Goal: Task Accomplishment & Management: Use online tool/utility

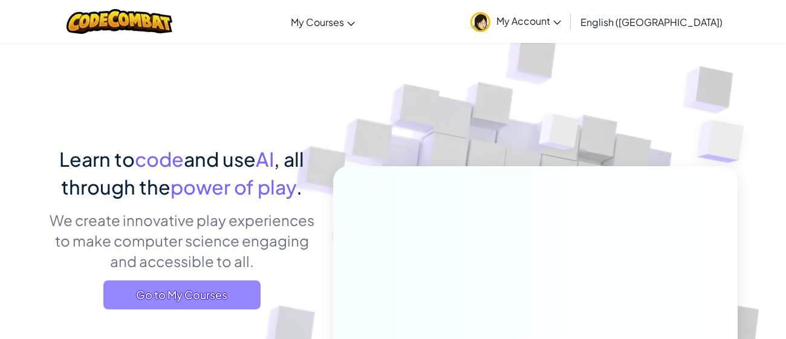
click at [217, 284] on span "Go to My Courses" at bounding box center [181, 294] width 157 height 29
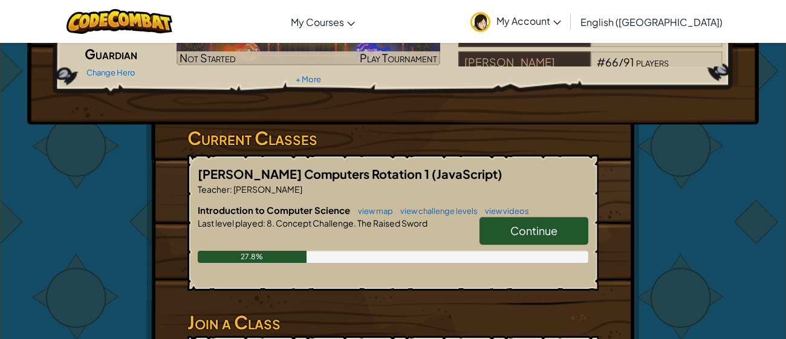
scroll to position [124, 0]
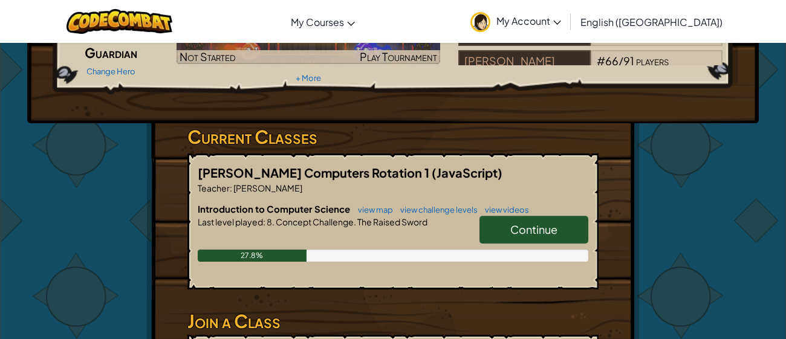
click at [519, 225] on span "Continue" at bounding box center [533, 229] width 47 height 14
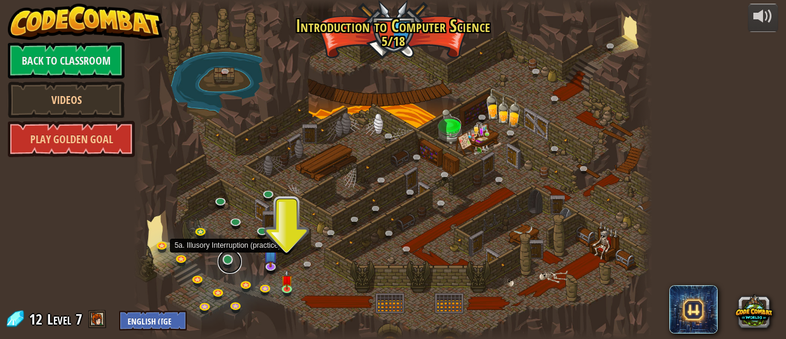
click at [227, 262] on link at bounding box center [230, 262] width 24 height 24
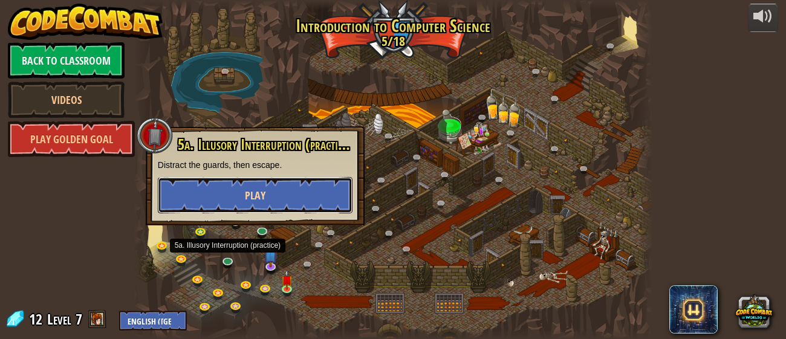
click at [346, 193] on button "Play" at bounding box center [255, 195] width 195 height 36
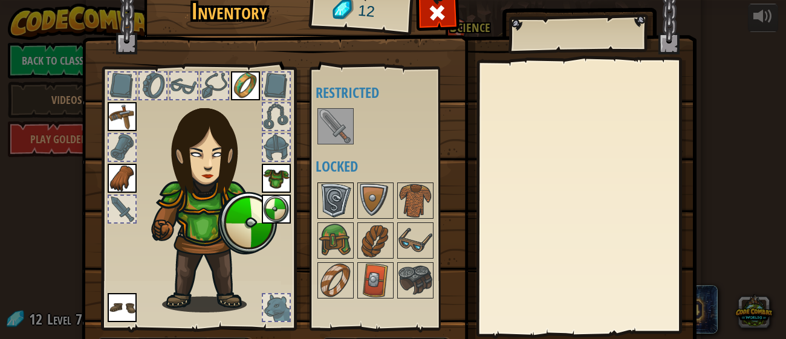
click at [345, 196] on img at bounding box center [335, 201] width 34 height 34
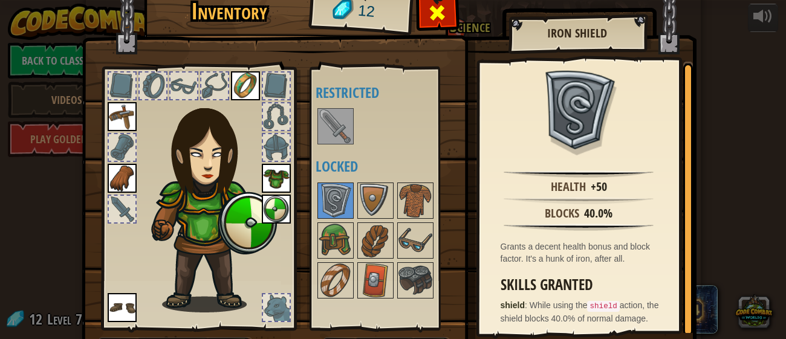
click at [441, 15] on span at bounding box center [436, 12] width 19 height 19
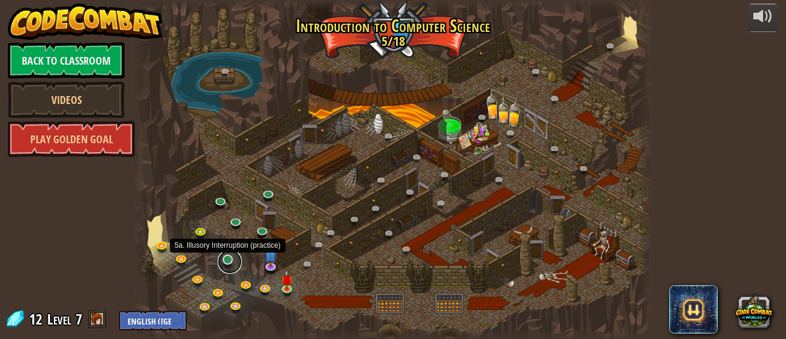
click at [230, 259] on link at bounding box center [230, 262] width 24 height 24
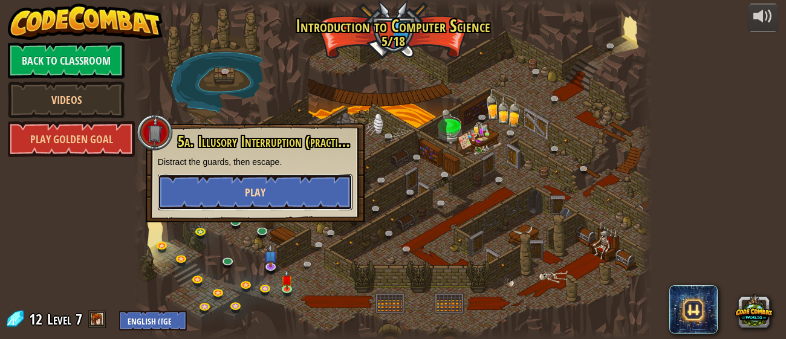
click at [202, 191] on button "Play" at bounding box center [255, 192] width 195 height 36
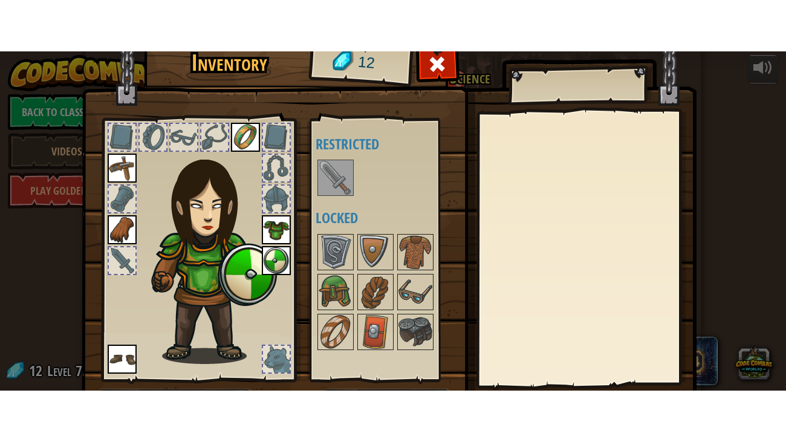
scroll to position [77, 0]
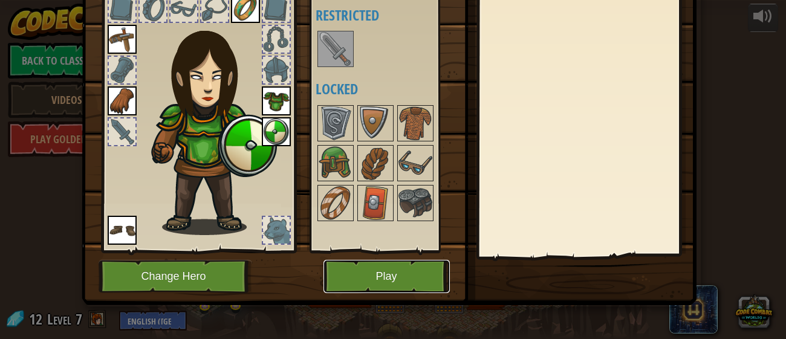
click at [379, 276] on button "Play" at bounding box center [386, 276] width 126 height 33
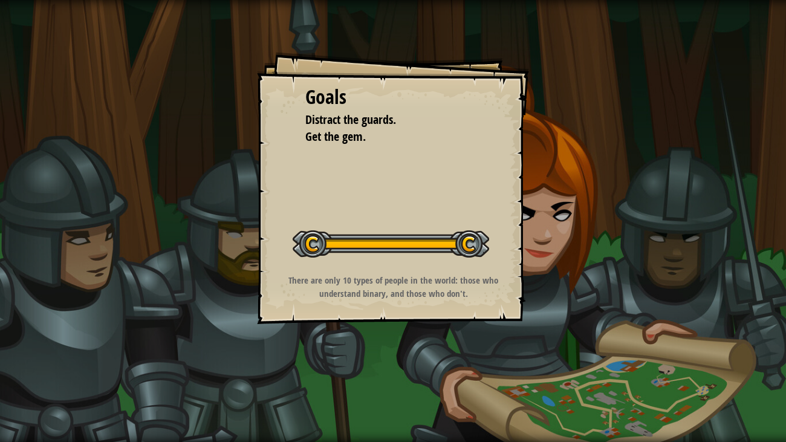
click at [364, 262] on div "Start Level" at bounding box center [390, 242] width 196 height 48
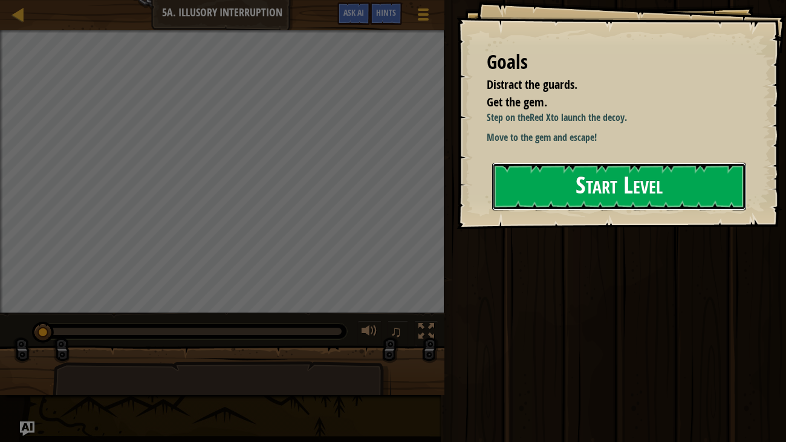
click at [683, 210] on button "Start Level" at bounding box center [619, 187] width 254 height 48
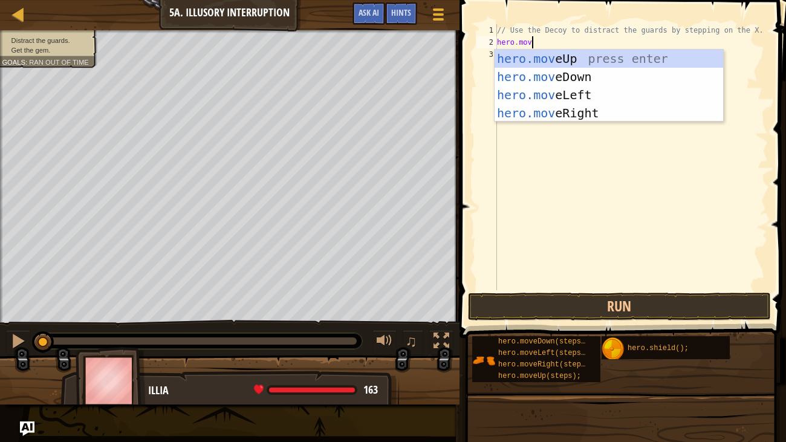
scroll to position [5, 2]
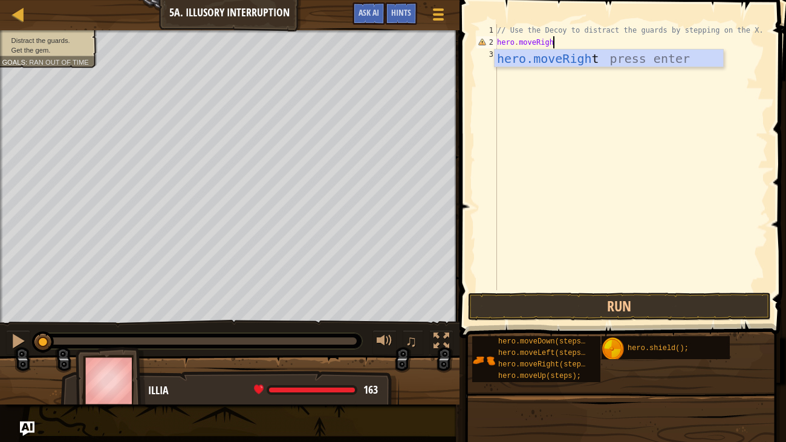
type textarea "hero.moveRight"
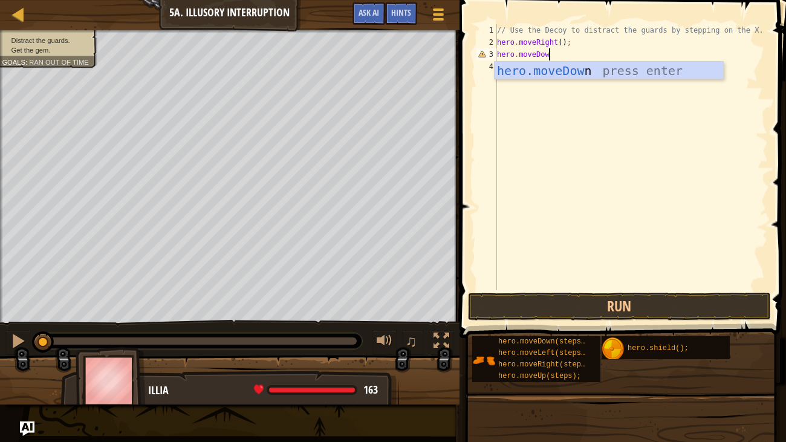
scroll to position [5, 4]
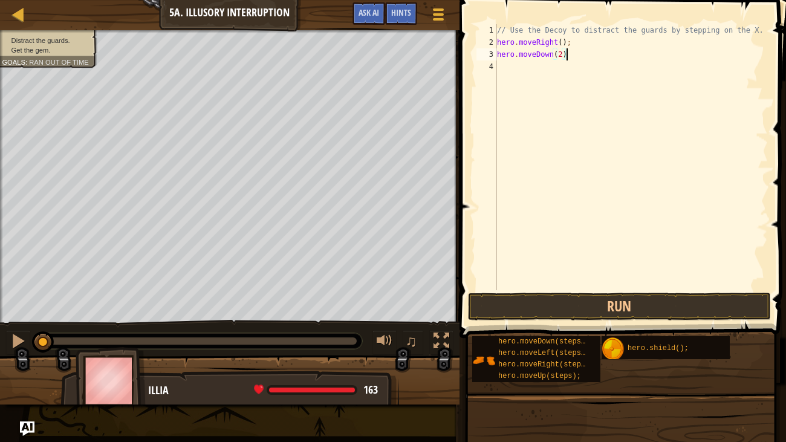
type textarea "hero.moveDown(2);"
type textarea "hero.moveUp(2);"
type textarea "hero.moveRight(4);"
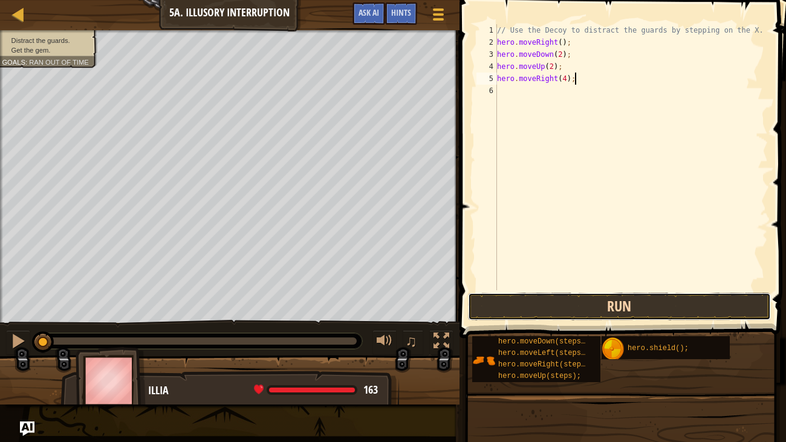
click at [572, 303] on button "Run" at bounding box center [619, 306] width 303 height 28
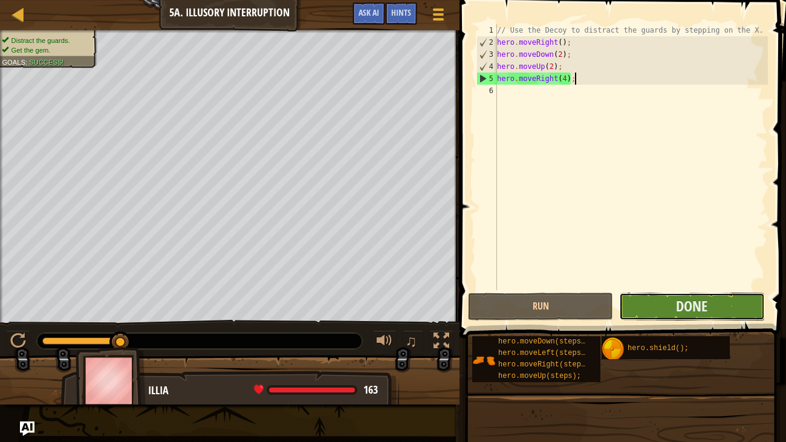
click at [667, 297] on button "Done" at bounding box center [691, 306] width 145 height 28
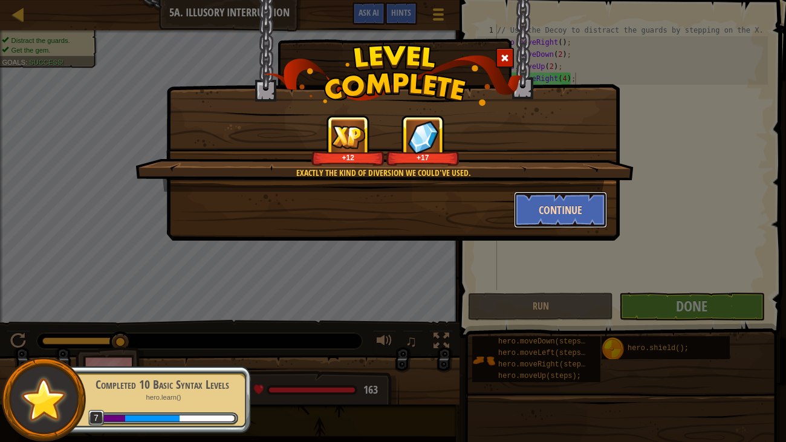
click at [580, 202] on button "Continue" at bounding box center [561, 210] width 94 height 36
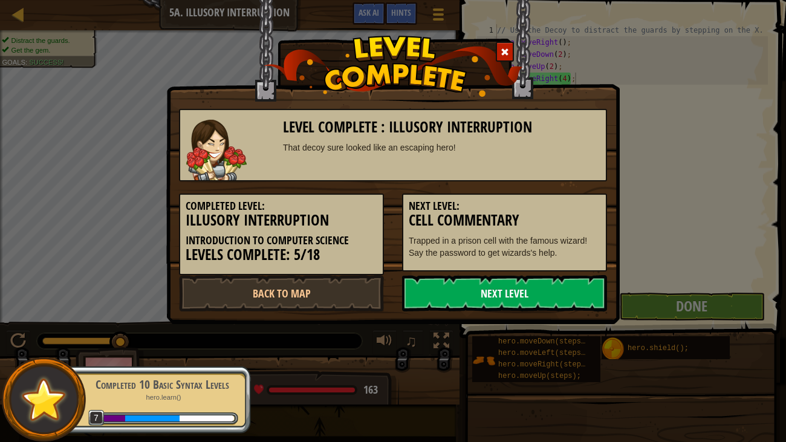
click at [441, 291] on link "Next Level" at bounding box center [504, 293] width 205 height 36
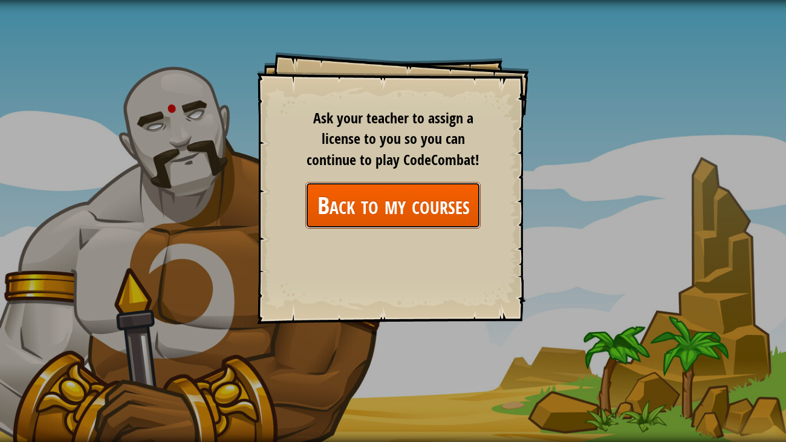
click at [379, 198] on link "Back to my courses" at bounding box center [392, 205] width 175 height 47
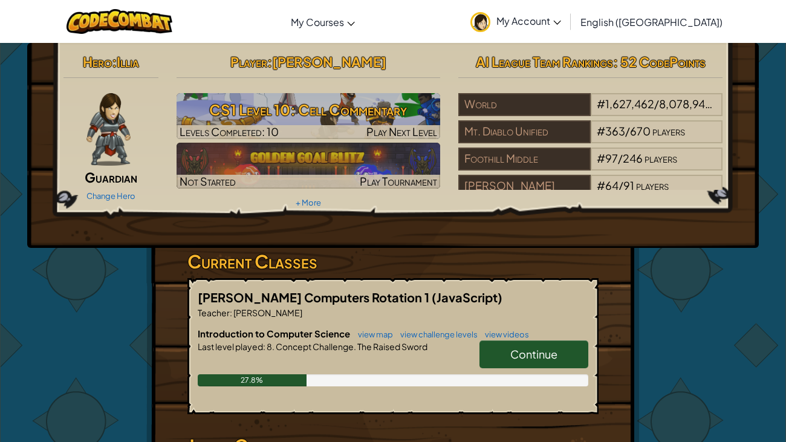
click at [526, 338] on span "Continue" at bounding box center [533, 354] width 47 height 14
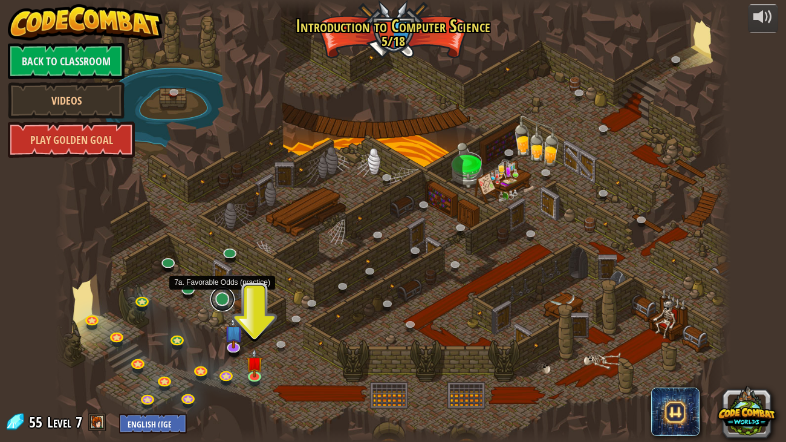
click at [219, 297] on link at bounding box center [222, 299] width 24 height 24
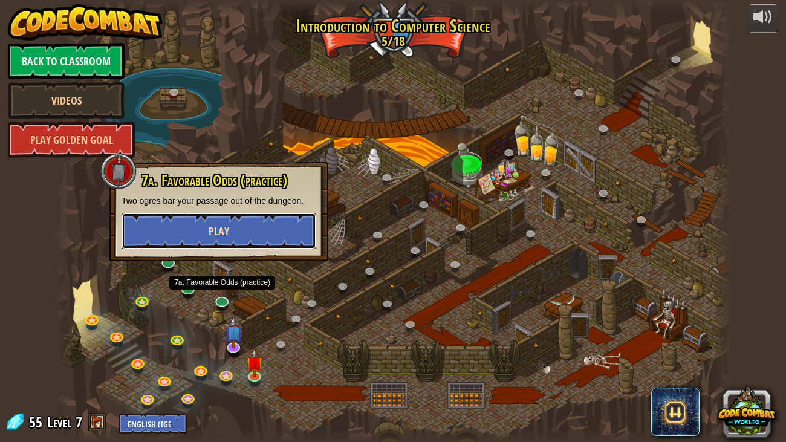
click at [186, 224] on button "Play" at bounding box center [218, 231] width 195 height 36
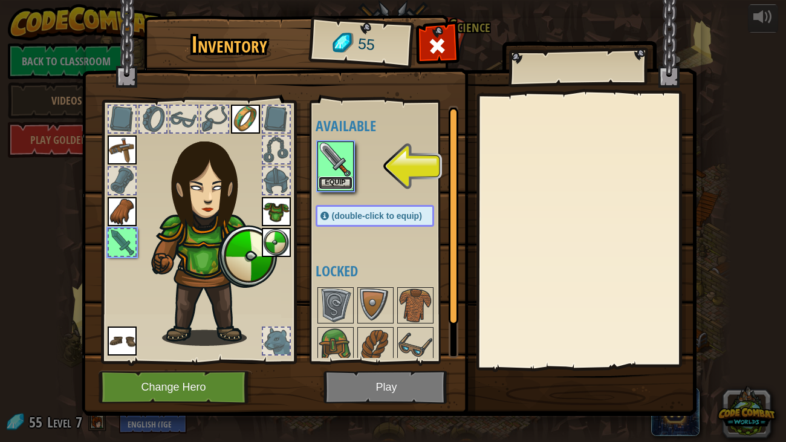
click at [337, 178] on button "Equip" at bounding box center [335, 182] width 34 height 13
click at [337, 285] on div at bounding box center [386, 345] width 143 height 120
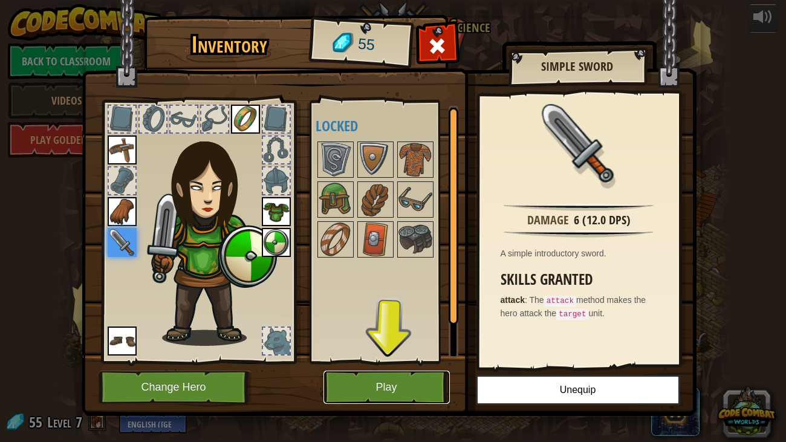
click at [419, 338] on button "Play" at bounding box center [386, 386] width 126 height 33
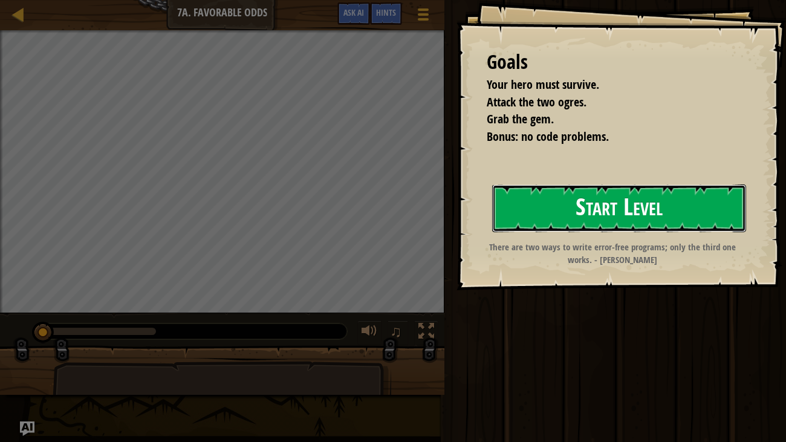
click at [596, 216] on button "Start Level" at bounding box center [619, 208] width 254 height 48
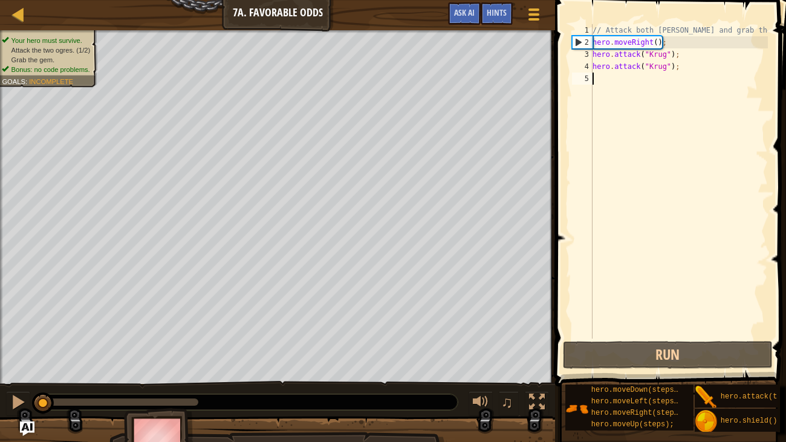
scroll to position [5, 0]
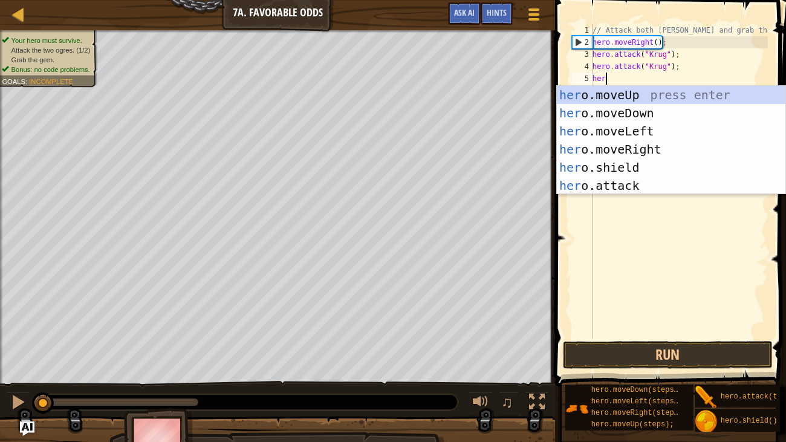
type textarea "hero"
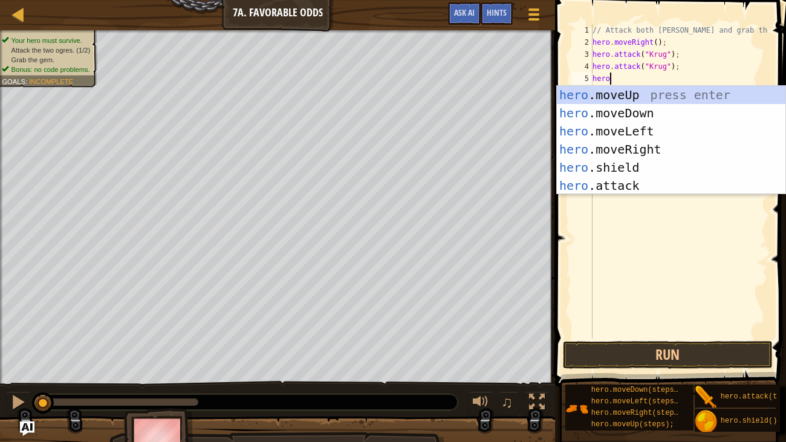
click at [669, 266] on div "// Attack both [PERSON_NAME] and grab the gem. hero . moveRight ( ) ; hero . at…" at bounding box center [679, 193] width 178 height 338
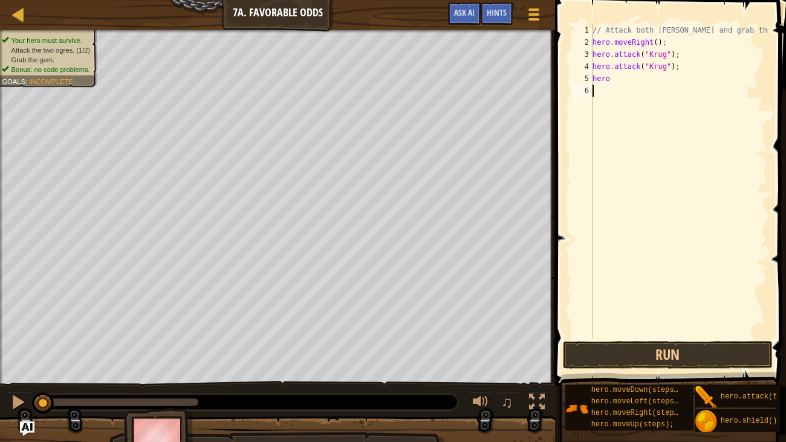
click at [618, 83] on div "// Attack both [PERSON_NAME] and grab the gem. hero . moveRight ( ) ; hero . at…" at bounding box center [679, 193] width 178 height 338
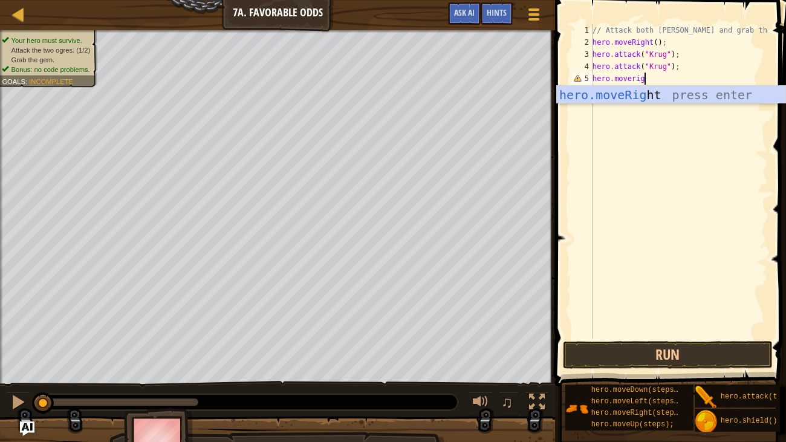
scroll to position [5, 4]
type textarea "hero.moveright"
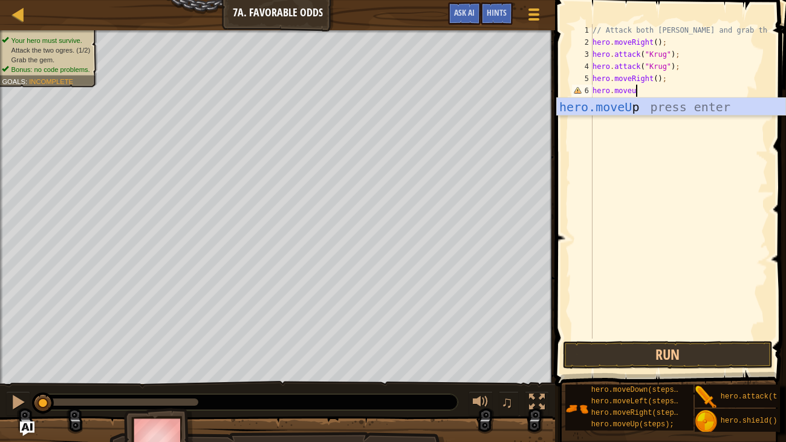
scroll to position [5, 2]
type textarea "hero.moveup"
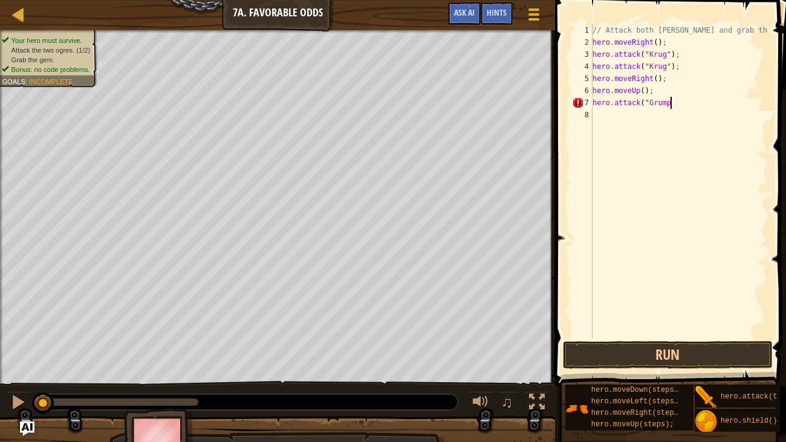
scroll to position [5, 6]
type textarea "hero.attack("Grump")"
type textarea "hero.attack("Grump");"
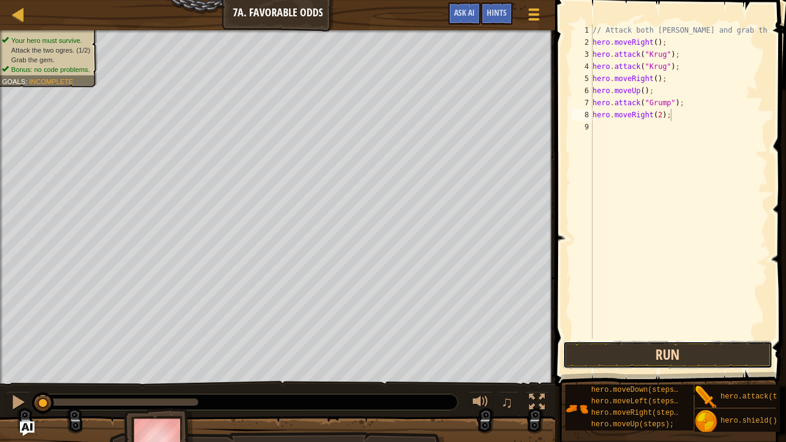
click at [734, 338] on button "Run" at bounding box center [668, 355] width 210 height 28
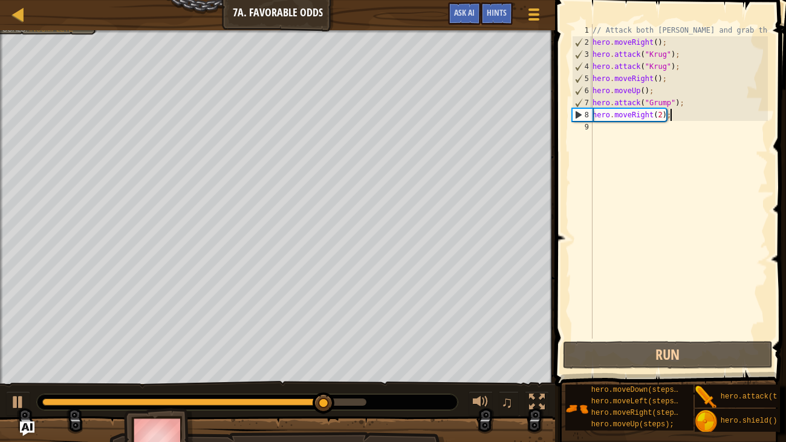
click at [654, 112] on div "// Attack both [PERSON_NAME] and grab the gem. hero . moveRight ( ) ; hero . at…" at bounding box center [679, 193] width 178 height 338
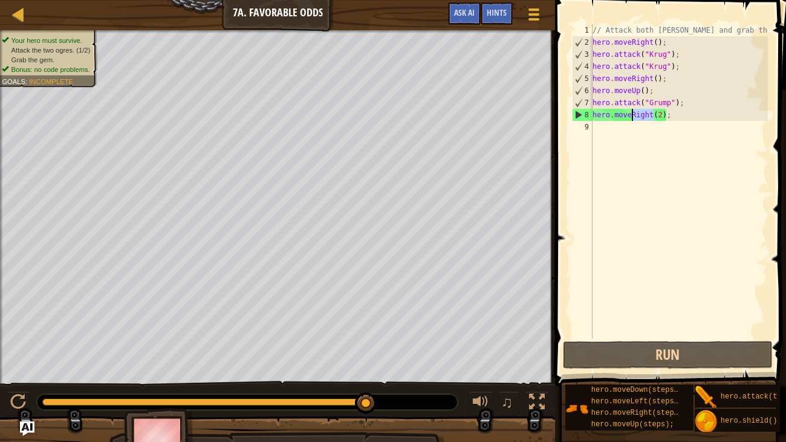
drag, startPoint x: 654, startPoint y: 112, endPoint x: 633, endPoint y: 112, distance: 21.2
click at [633, 112] on div "// Attack both [PERSON_NAME] and grab the gem. hero . moveRight ( ) ; hero . at…" at bounding box center [679, 193] width 178 height 338
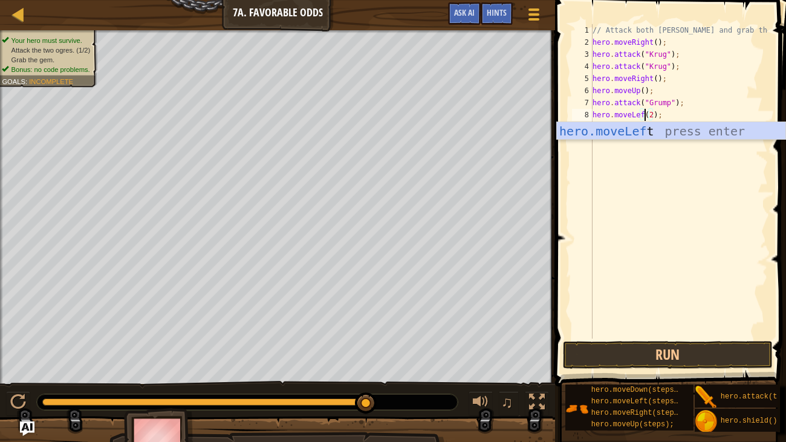
scroll to position [5, 5]
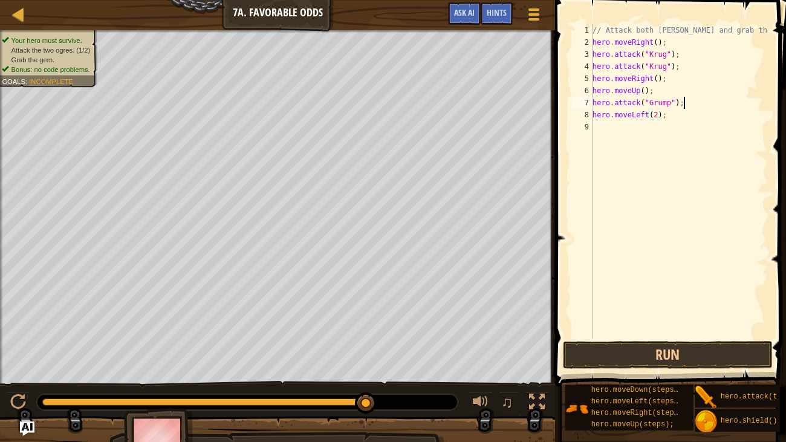
click at [695, 99] on div "// Attack both [PERSON_NAME] and grab the gem. hero . moveRight ( ) ; hero . at…" at bounding box center [679, 193] width 178 height 338
drag, startPoint x: 694, startPoint y: 100, endPoint x: 583, endPoint y: 102, distance: 111.2
click at [583, 102] on div "hero.attack("Grump"); 1 2 3 4 5 6 7 8 9 // Attack both [PERSON_NAME] and grab t…" at bounding box center [668, 181] width 198 height 314
paste textarea "hero.attack("Grump");"
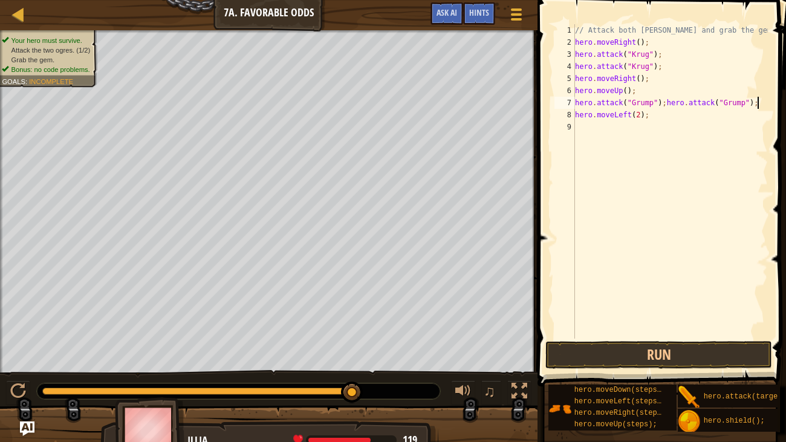
click at [665, 103] on div "// Attack both [PERSON_NAME] and grab the gem. hero . moveRight ( ) ; hero . at…" at bounding box center [669, 193] width 195 height 338
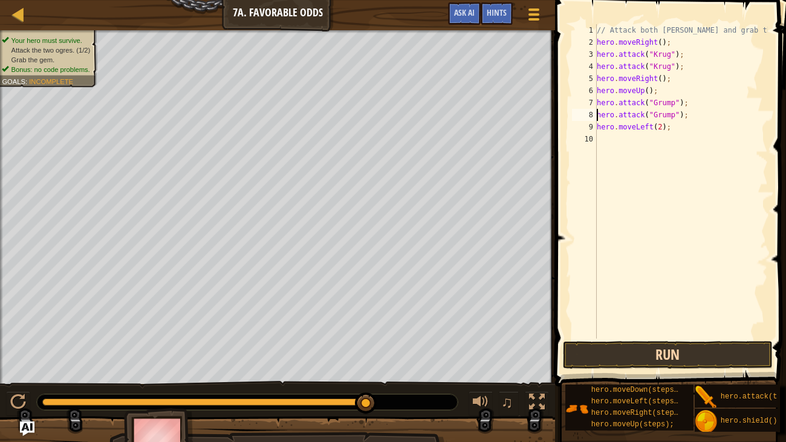
type textarea "hero.attack("Grump");"
click at [731, 338] on button "Run" at bounding box center [668, 355] width 210 height 28
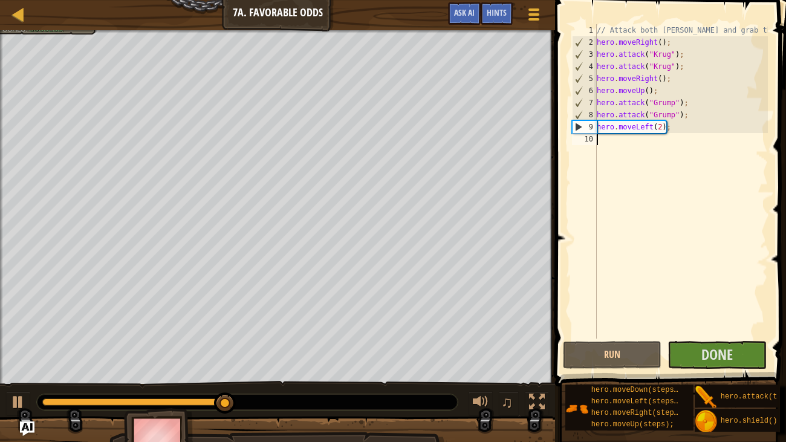
click at [650, 273] on div "// Attack both [PERSON_NAME] and grab the gem. hero . moveRight ( ) ; hero . at…" at bounding box center [680, 193] width 173 height 338
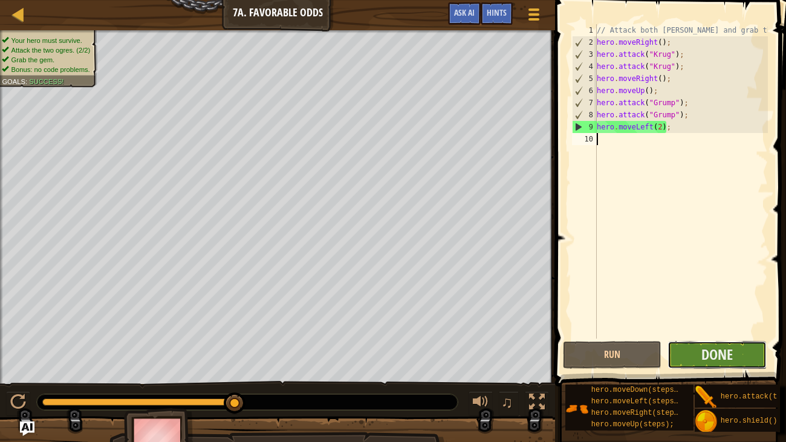
click at [697, 338] on button "Done" at bounding box center [716, 355] width 99 height 28
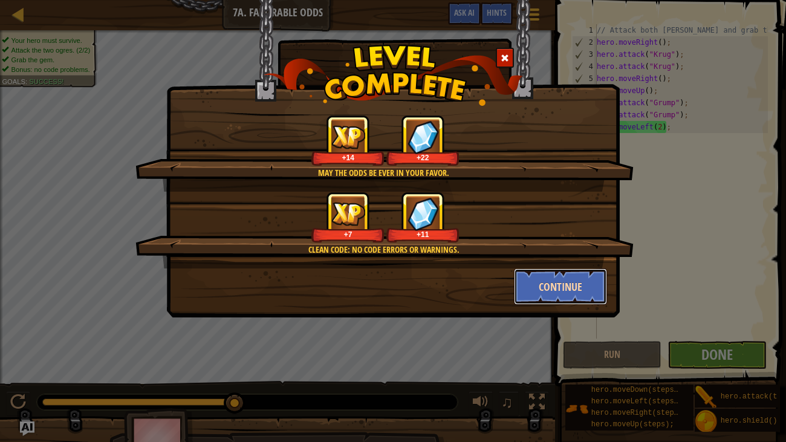
click at [554, 283] on button "Continue" at bounding box center [561, 286] width 94 height 36
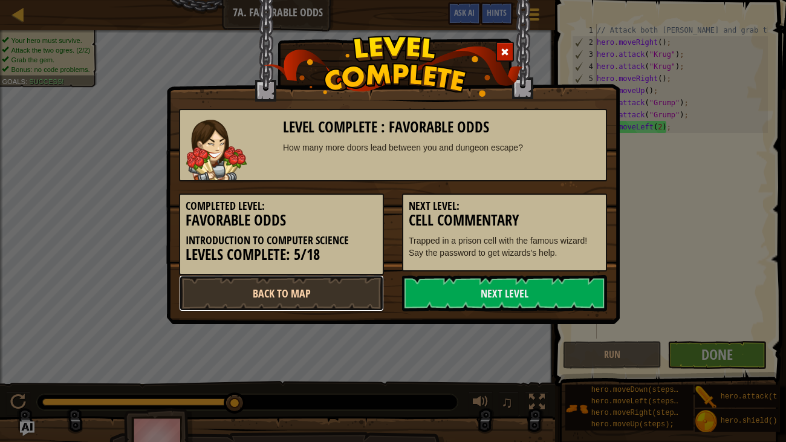
click at [353, 297] on link "Back to Map" at bounding box center [281, 293] width 205 height 36
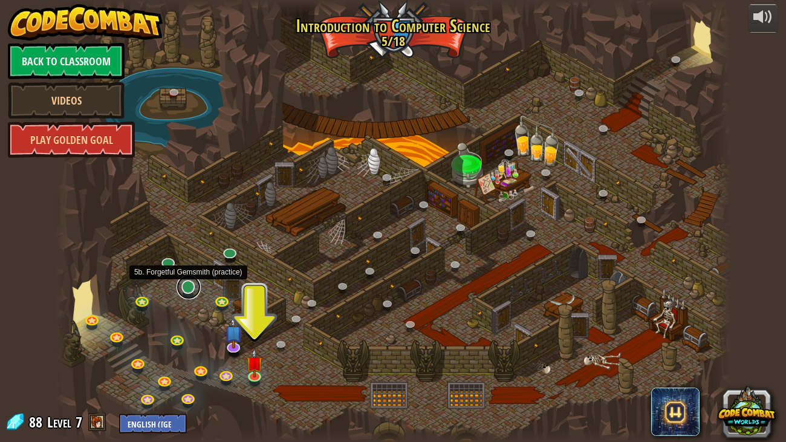
click at [190, 289] on link at bounding box center [188, 287] width 24 height 24
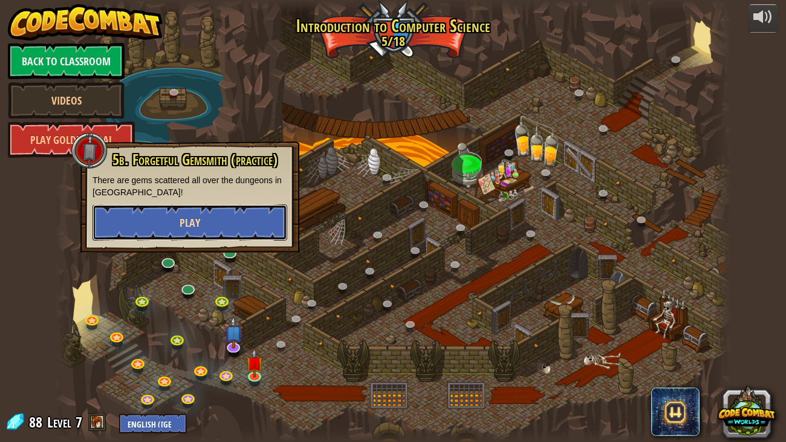
click at [174, 223] on button "Play" at bounding box center [189, 222] width 195 height 36
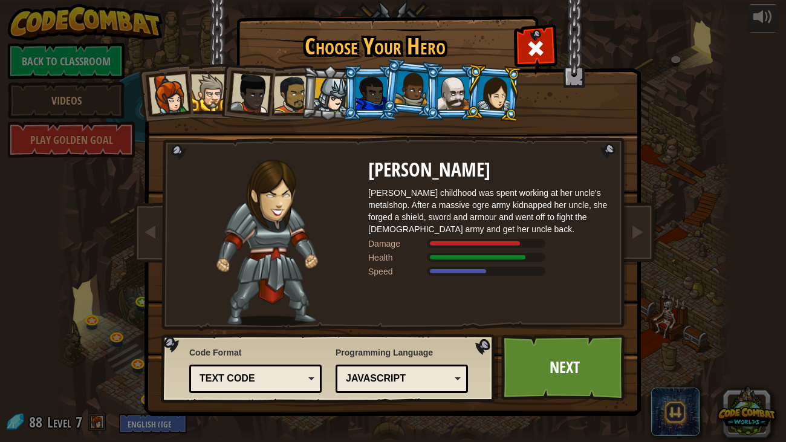
click at [487, 92] on div at bounding box center [494, 93] width 34 height 34
click at [486, 92] on div at bounding box center [494, 93] width 34 height 34
click at [581, 338] on link "Next" at bounding box center [564, 367] width 126 height 66
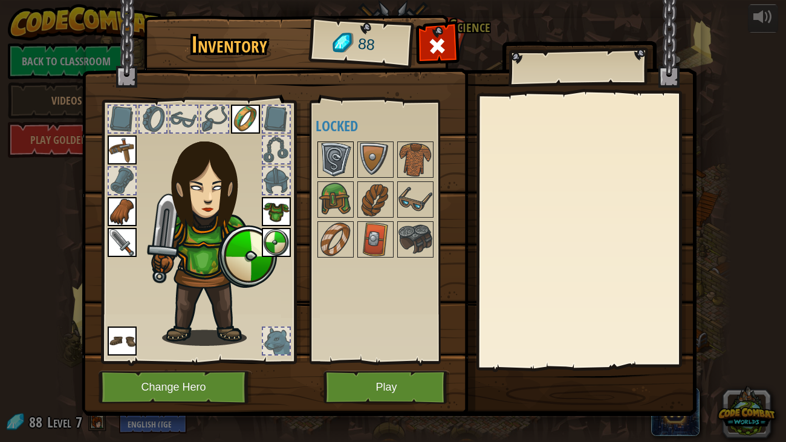
click at [343, 161] on img at bounding box center [335, 160] width 34 height 34
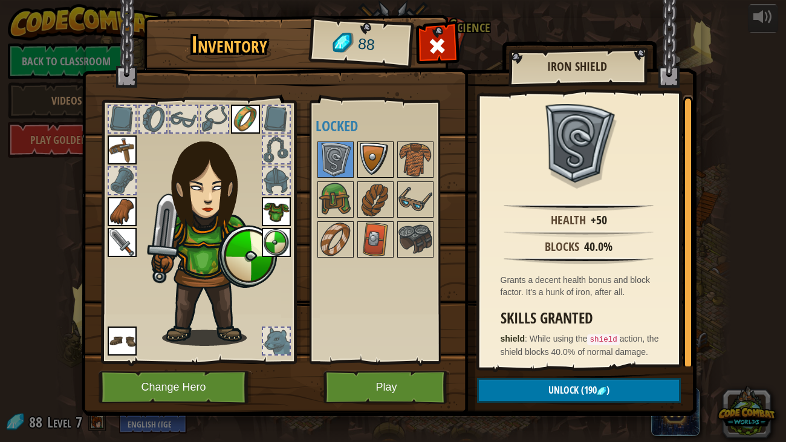
click at [379, 162] on img at bounding box center [375, 160] width 34 height 34
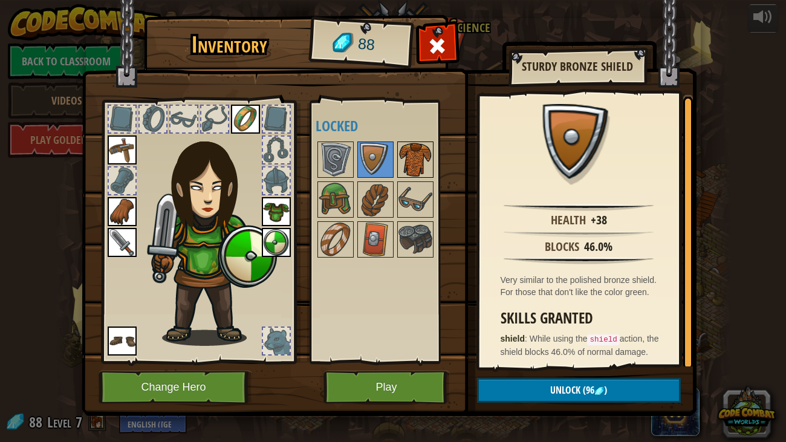
click at [405, 168] on img at bounding box center [415, 160] width 34 height 34
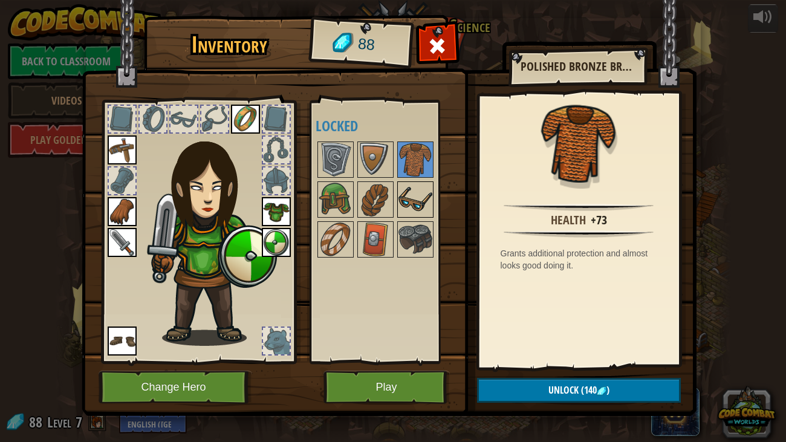
click at [411, 188] on img at bounding box center [415, 199] width 34 height 34
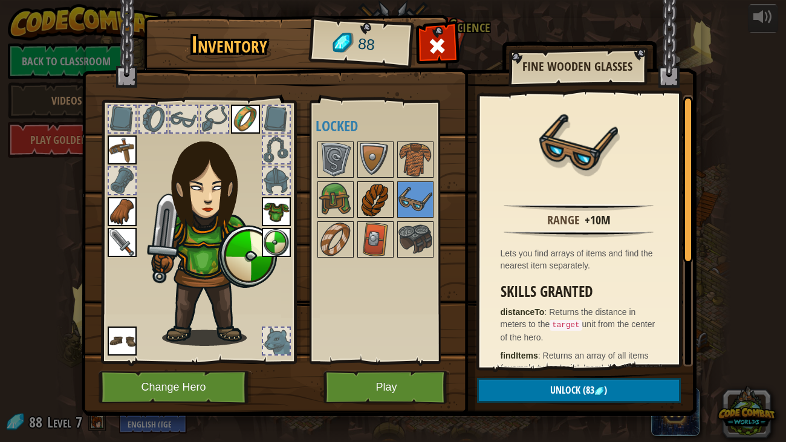
click at [384, 193] on img at bounding box center [375, 199] width 34 height 34
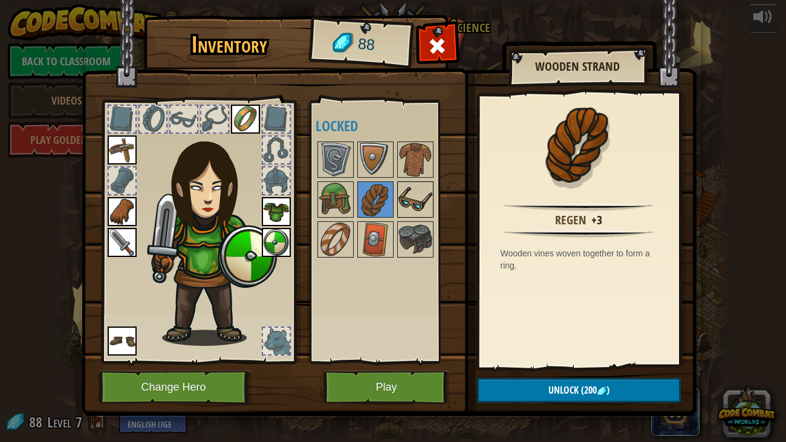
click at [404, 191] on img at bounding box center [415, 199] width 34 height 34
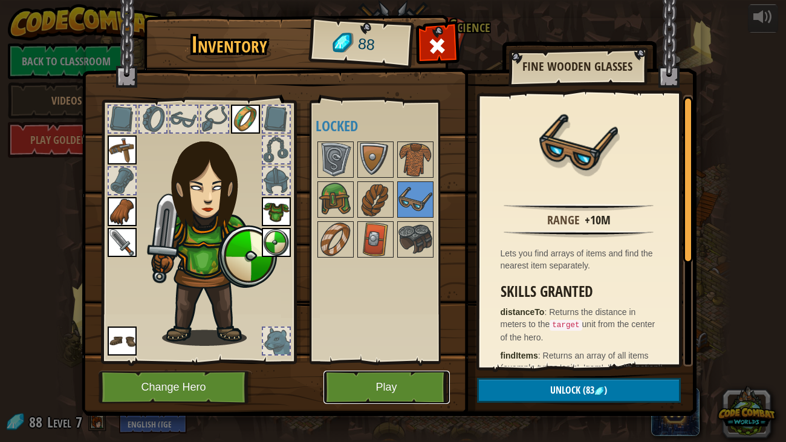
click at [417, 338] on button "Play" at bounding box center [386, 386] width 126 height 33
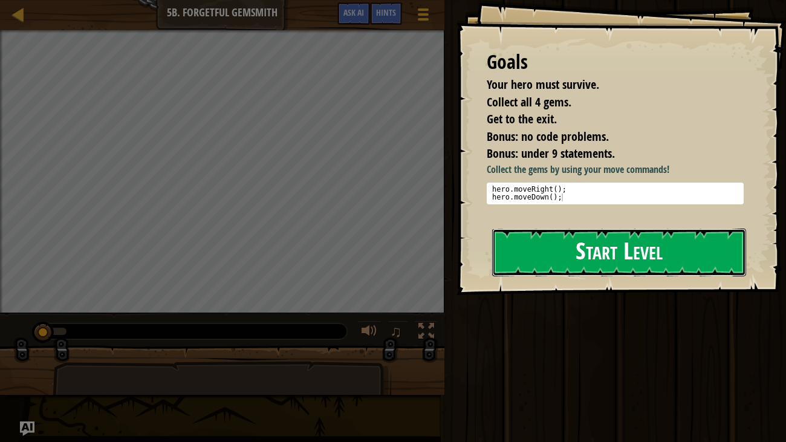
click at [553, 259] on button "Start Level" at bounding box center [619, 252] width 254 height 48
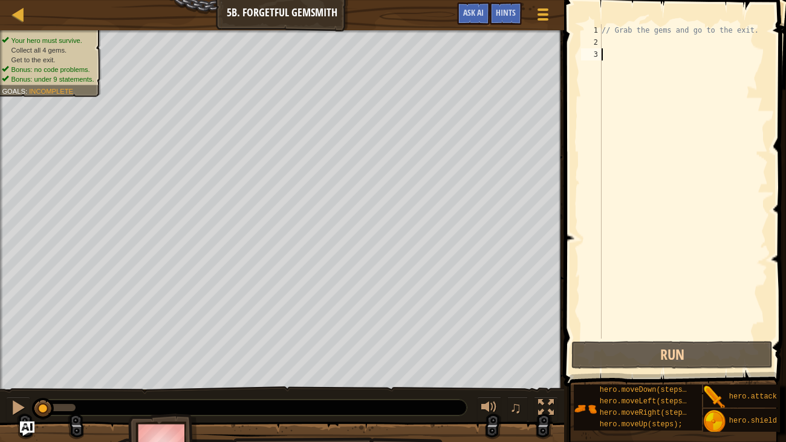
click at [619, 40] on div "// Grab the gems and go to the exit." at bounding box center [683, 193] width 169 height 338
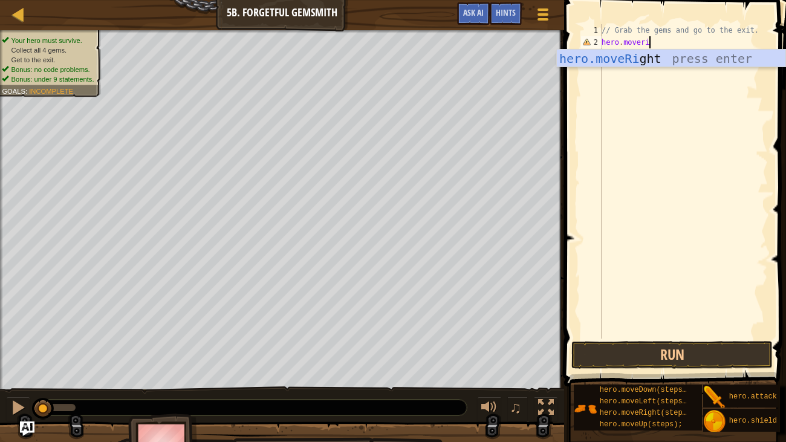
scroll to position [5, 4]
type textarea "hero.moveright"
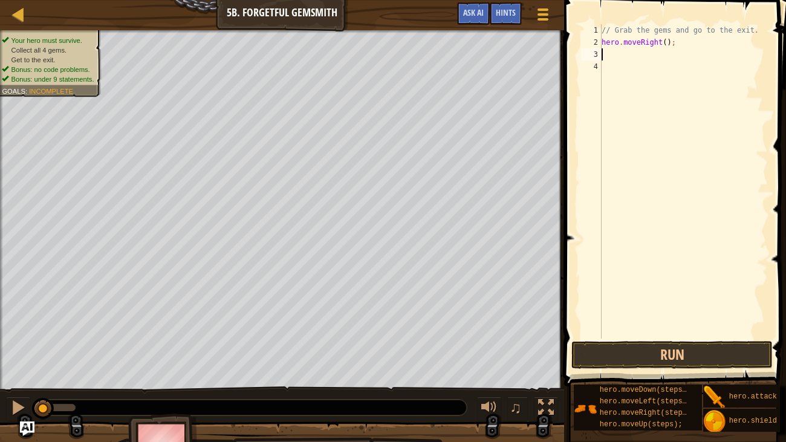
scroll to position [5, 0]
type textarea "d"
type textarea "hero.moveRight(2);"
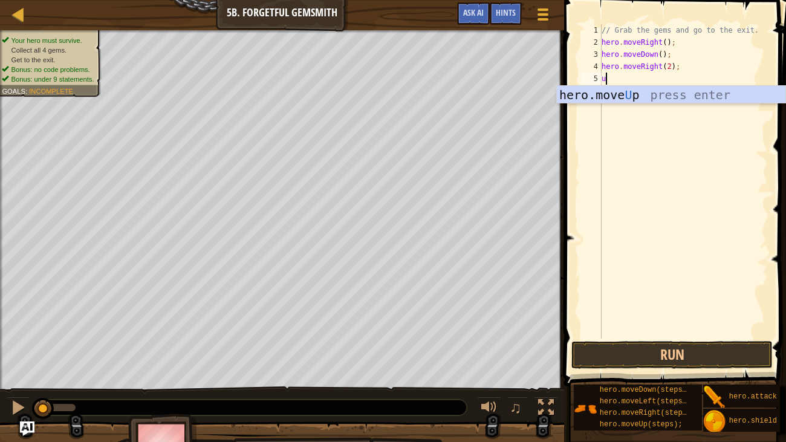
type textarea "up"
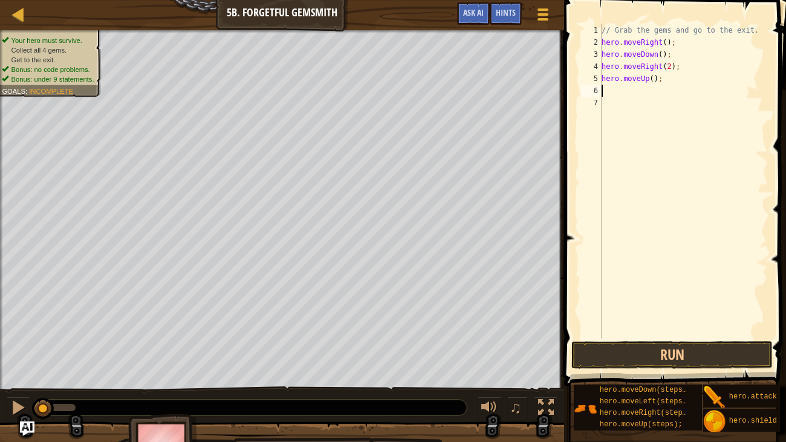
type textarea "r"
drag, startPoint x: 667, startPoint y: 90, endPoint x: 564, endPoint y: 89, distance: 102.1
click at [564, 89] on div "1 2 3 4 5 6 7 8 // Grab the gems and go to the exit. hero . moveRight ( ) ; her…" at bounding box center [672, 217] width 225 height 422
type textarea "hero.moveUp();"
type textarea "r"
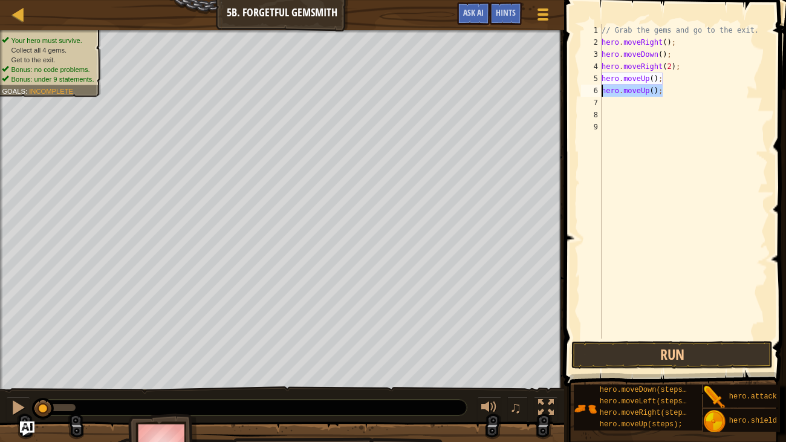
drag, startPoint x: 670, startPoint y: 92, endPoint x: 574, endPoint y: 91, distance: 96.1
click at [574, 91] on div "1 2 3 4 5 6 7 8 9 // Grab the gems and go to the exit. hero . moveRight ( ) ; h…" at bounding box center [672, 217] width 225 height 422
type textarea "hero.moveUp();"
type textarea "r"
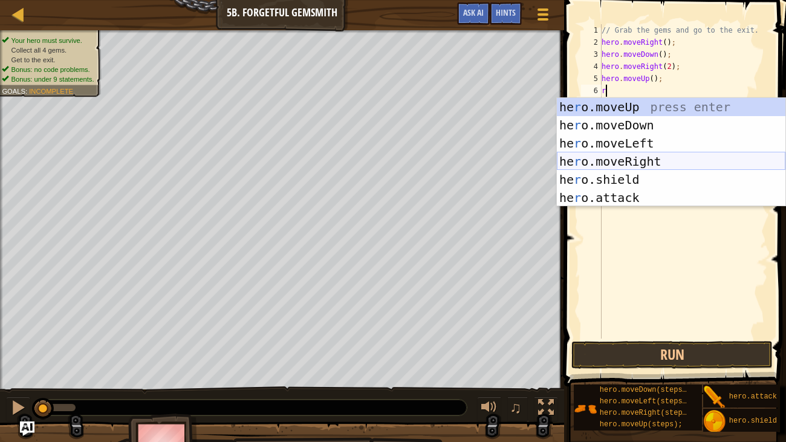
click at [689, 158] on div "he r o.moveUp press enter he r o.moveDown press enter he r o.moveLeft press ent…" at bounding box center [671, 170] width 228 height 145
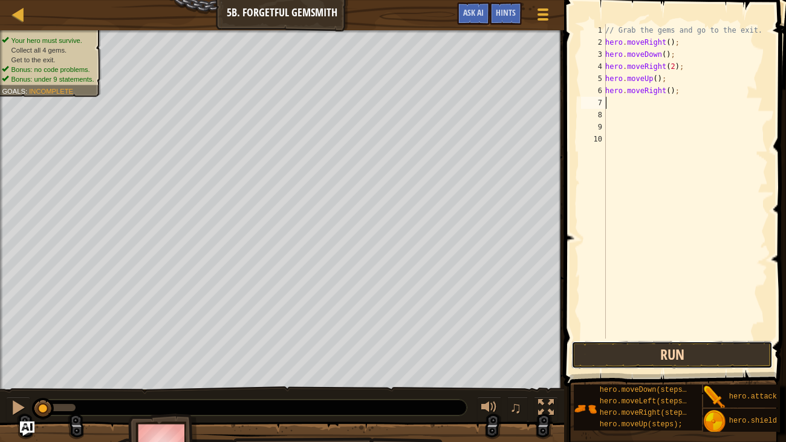
click at [648, 338] on button "Run" at bounding box center [671, 355] width 201 height 28
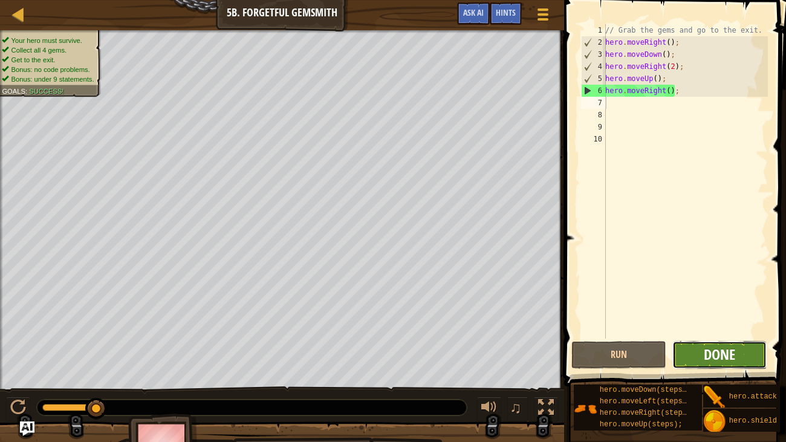
click at [719, 338] on span "Done" at bounding box center [718, 353] width 31 height 19
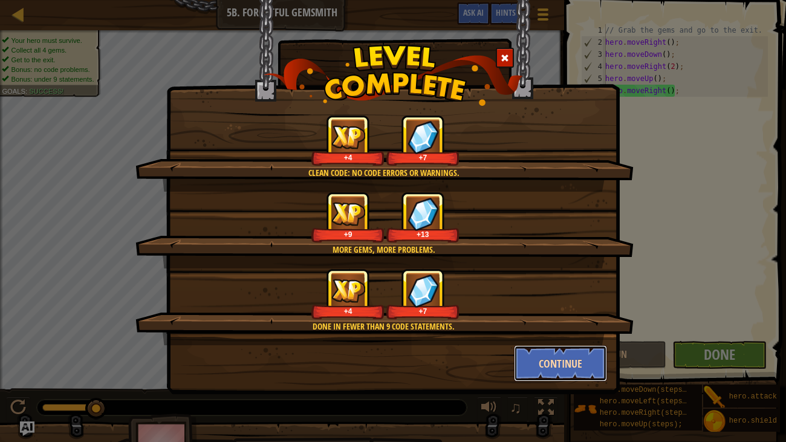
click at [561, 338] on button "Continue" at bounding box center [561, 363] width 94 height 36
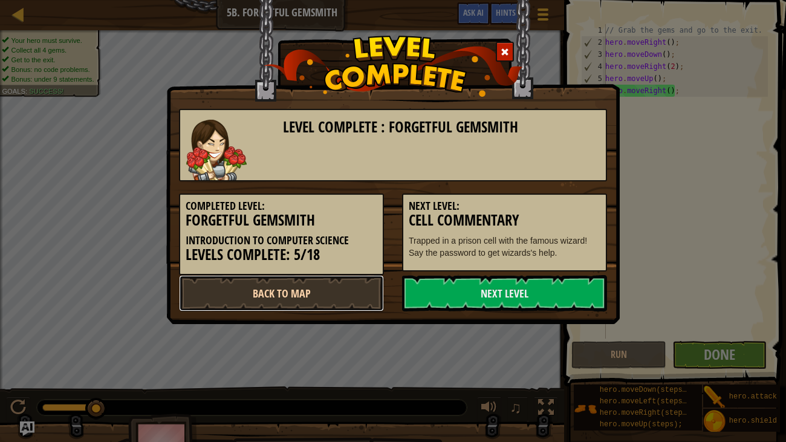
click at [349, 294] on link "Back to Map" at bounding box center [281, 293] width 205 height 36
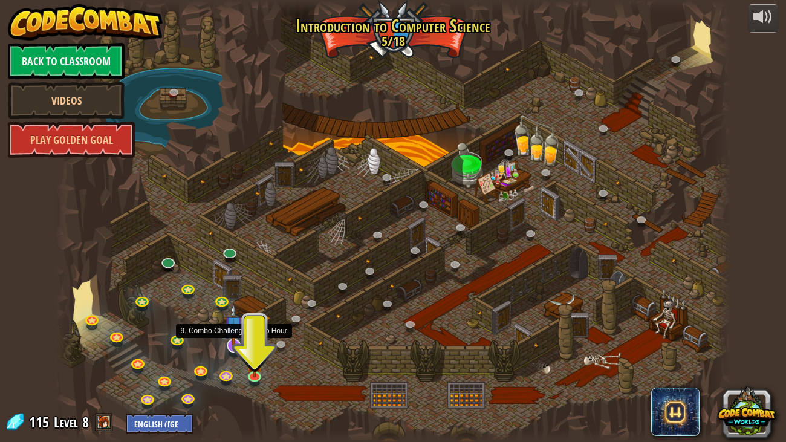
click at [225, 338] on img at bounding box center [233, 325] width 19 height 44
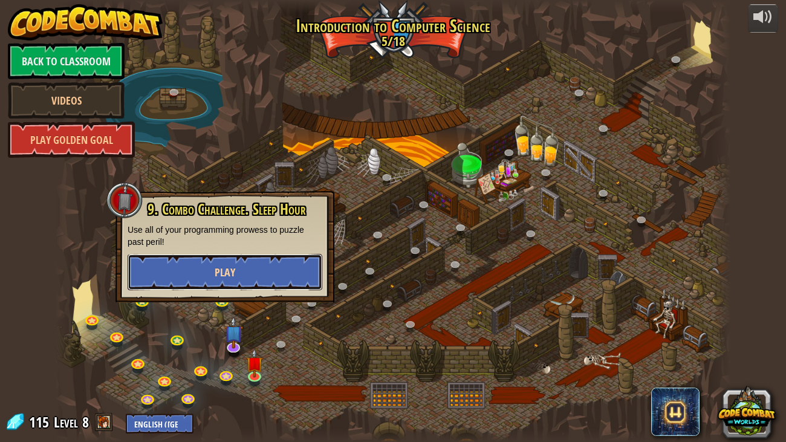
click at [273, 271] on button "Play" at bounding box center [225, 272] width 195 height 36
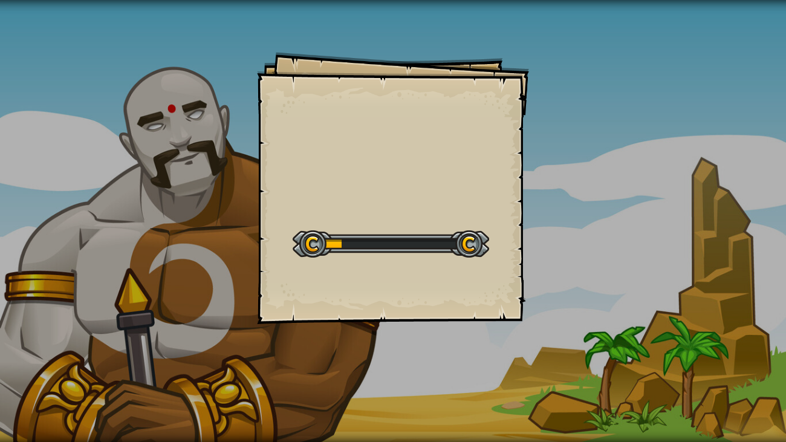
click at [273, 271] on div "Goals Start Level Error loading from server. Try refreshing the page. You'll ne…" at bounding box center [393, 188] width 272 height 272
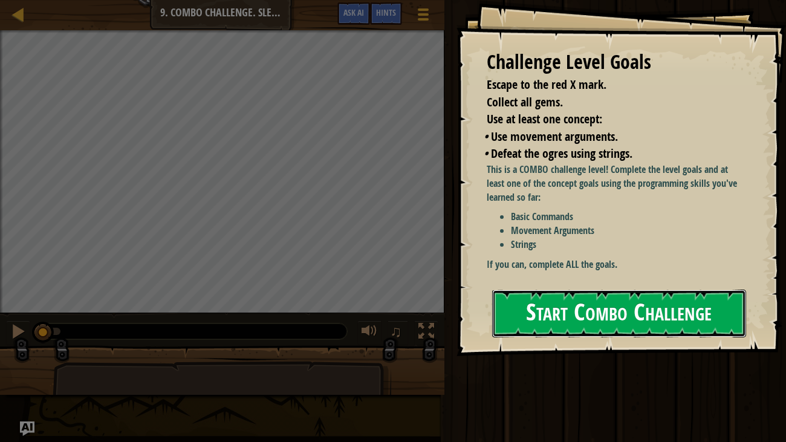
click at [618, 335] on button "Start Combo Challenge" at bounding box center [619, 313] width 254 height 48
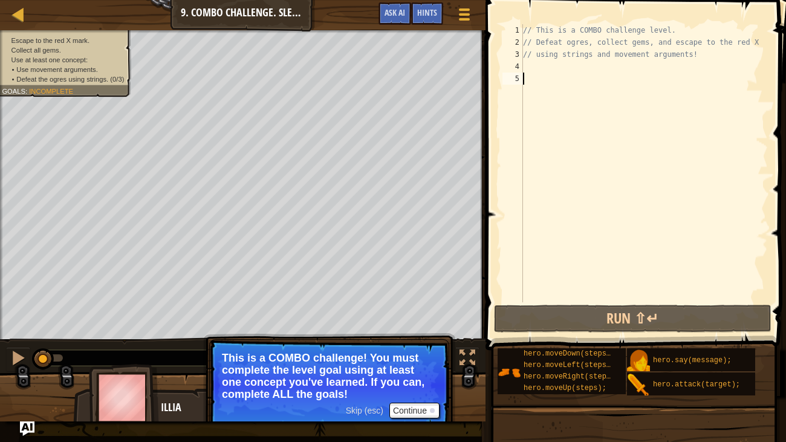
click at [535, 63] on div "// This is a COMBO challenge level. // Defeat ogres, collect gems, and escape t…" at bounding box center [643, 175] width 247 height 302
click at [405, 338] on button "Continue" at bounding box center [414, 410] width 50 height 16
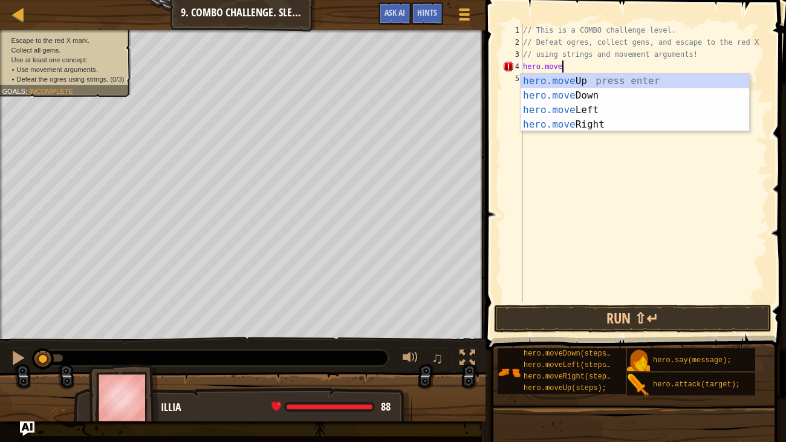
scroll to position [5, 2]
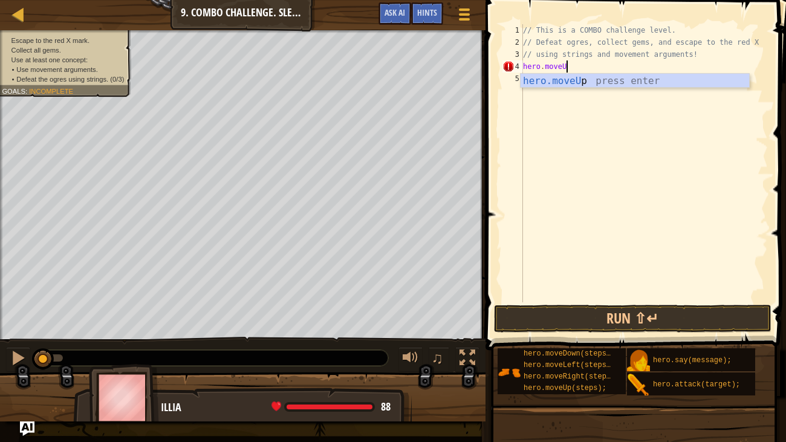
type textarea "hero.moveUp"
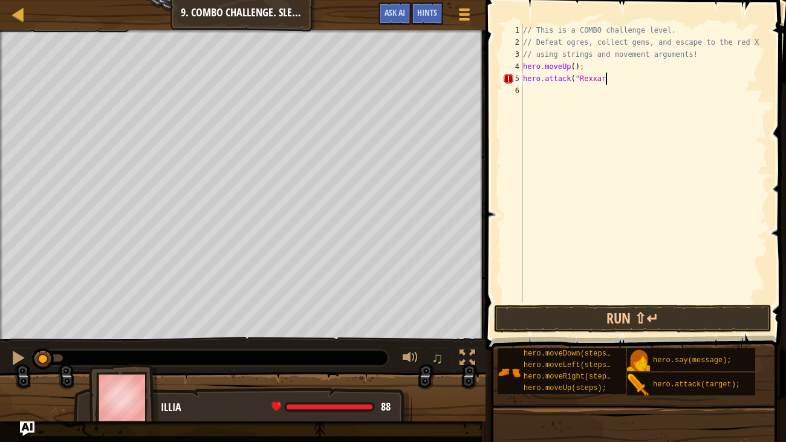
scroll to position [5, 6]
type textarea "hero.attack("Rexxar")"
click at [465, 77] on div "Map Introduction to Computer Science 9. Combo Challenge. Sleep Hour Game Menu D…" at bounding box center [393, 221] width 786 height 442
click at [531, 89] on div "// This is a COMBO challenge level. // Defeat ogres, collect gems, and escape t…" at bounding box center [643, 175] width 247 height 302
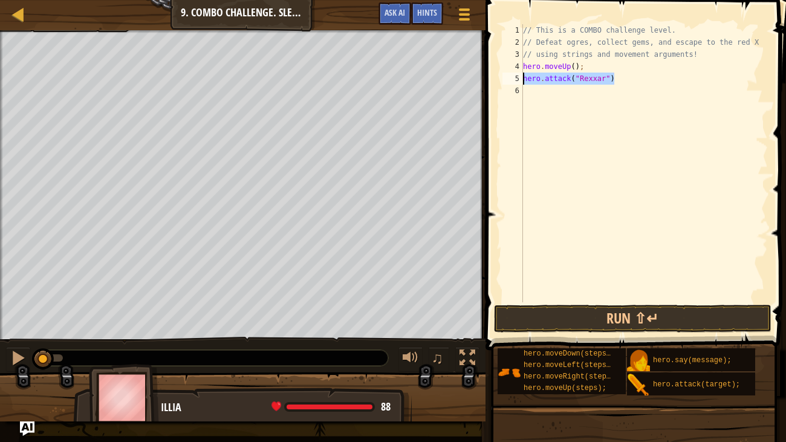
scroll to position [5, 0]
paste textarea "hero.attack("Rexxar")"
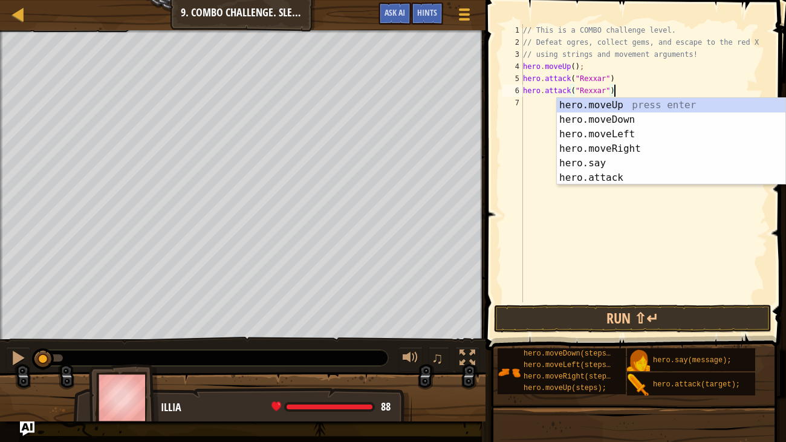
scroll to position [5, 7]
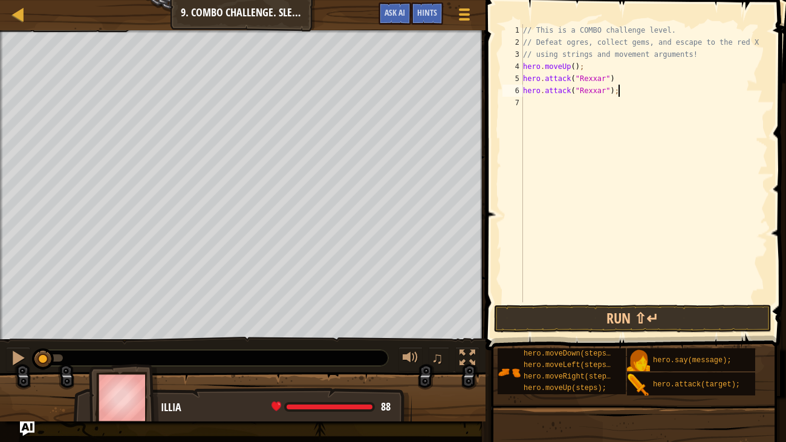
click at [624, 79] on div "// This is a COMBO challenge level. // Defeat ogres, collect gems, and escape t…" at bounding box center [643, 175] width 247 height 302
type textarea "hero.attack("Rexxar");"
click at [532, 100] on div "// This is a COMBO challenge level. // Defeat ogres, collect gems, and escape t…" at bounding box center [643, 175] width 247 height 302
type textarea "hero.moveDown(2)""
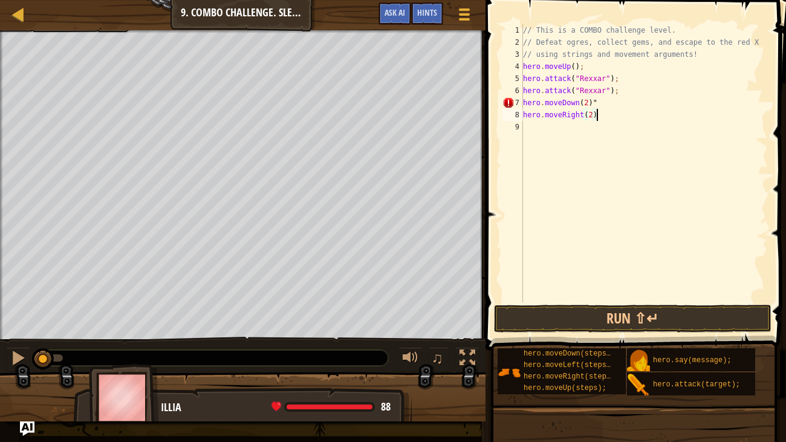
type textarea "hero.moveRight(2);"
type textarea "hero.moveLeft(2);"
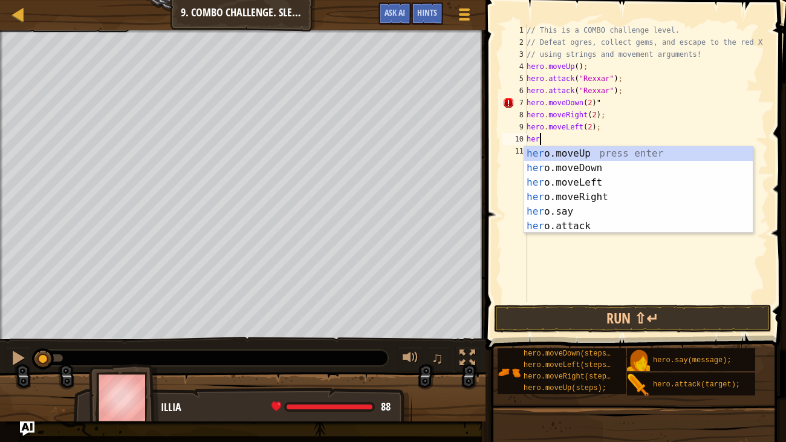
scroll to position [5, 1]
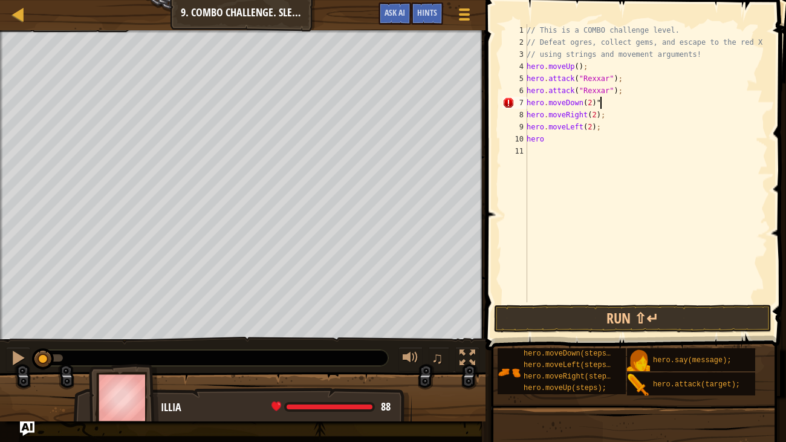
click at [607, 105] on div "// This is a COMBO challenge level. // Defeat ogres, collect gems, and escape t…" at bounding box center [646, 175] width 244 height 302
click at [560, 143] on div "// This is a COMBO challenge level. // Defeat ogres, collect gems, and escape t…" at bounding box center [646, 175] width 244 height 302
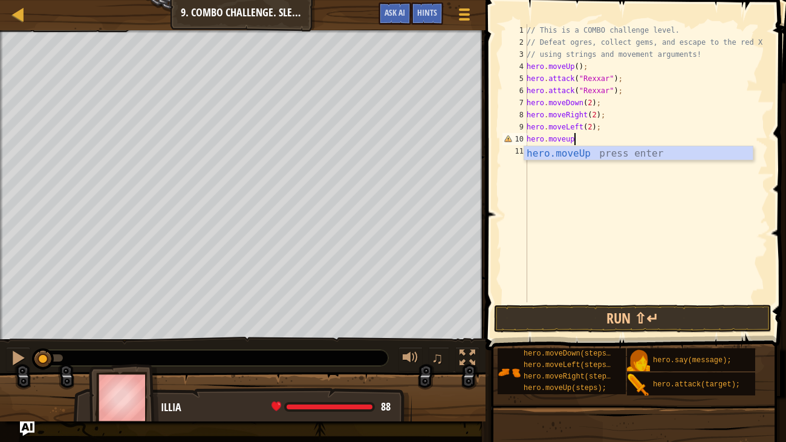
scroll to position [5, 4]
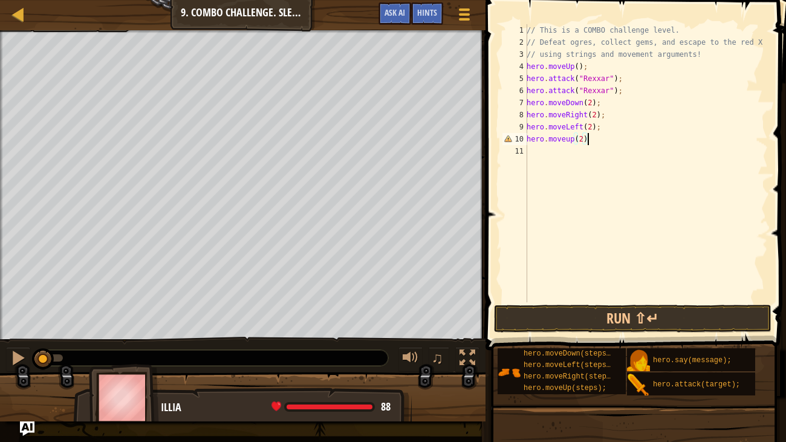
type textarea "hero.moveup(2);"
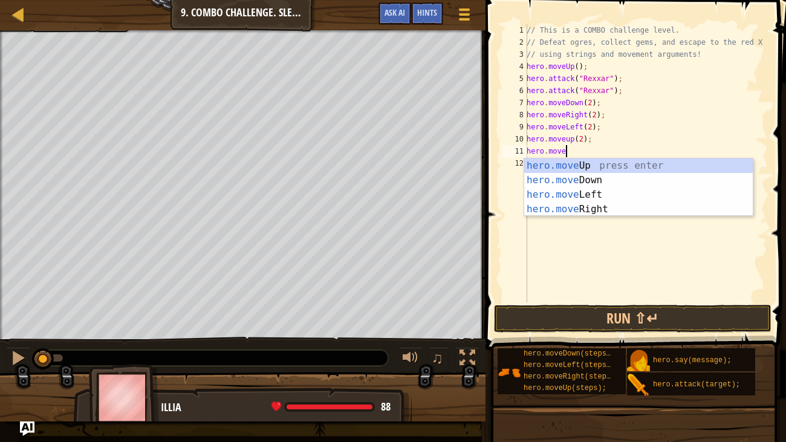
scroll to position [5, 2]
type textarea "hero.moveri"
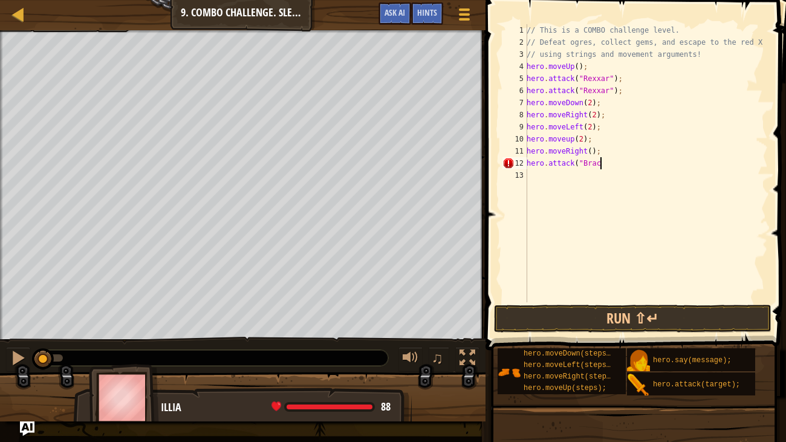
scroll to position [5, 5]
type textarea "hero.attack("Brack")"
drag, startPoint x: 623, startPoint y: 169, endPoint x: 501, endPoint y: 165, distance: 122.1
click at [501, 165] on div "1 2 3 4 5 6 7 8 9 10 11 12 13 14 // This is a COMBO challenge level. // Defeat …" at bounding box center [634, 163] width 268 height 278
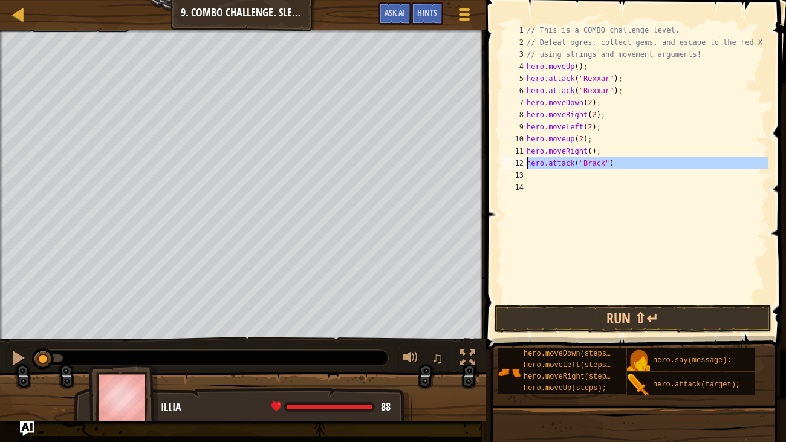
type textarea "hero.attack("Brack")"
click at [538, 176] on div "// This is a COMBO challenge level. // Defeat ogres, collect gems, and escape t…" at bounding box center [646, 163] width 244 height 278
click at [554, 185] on div "// This is a COMBO challenge level. // Defeat ogres, collect gems, and escape t…" at bounding box center [646, 175] width 244 height 302
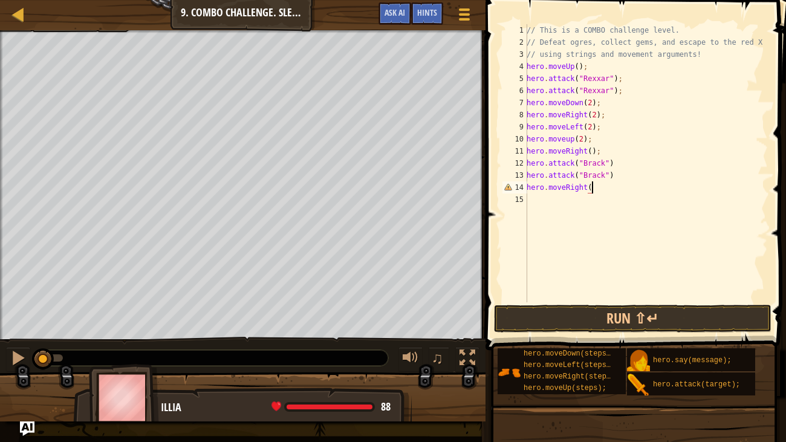
scroll to position [5, 5]
type textarea "hero.moveRight();"
click at [636, 271] on div "// This is a COMBO challenge level. // Defeat ogres, collect gems, and escape t…" at bounding box center [646, 175] width 244 height 302
click at [592, 187] on div "// This is a COMBO challenge level. // Defeat ogres, collect gems, and escape t…" at bounding box center [646, 175] width 244 height 302
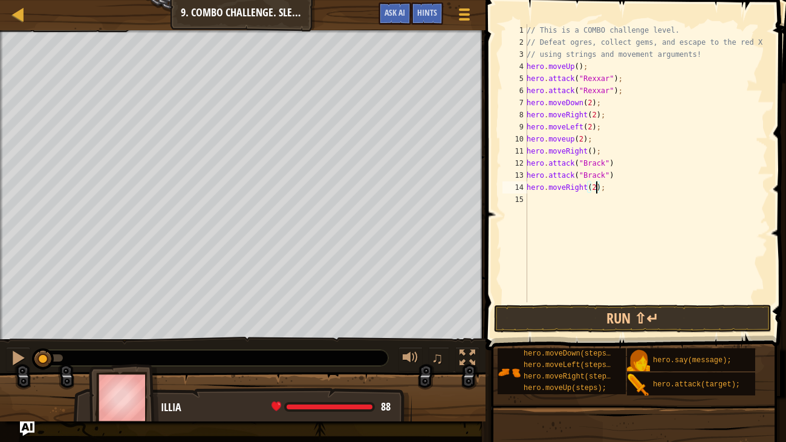
scroll to position [5, 5]
click at [618, 320] on button "Run ⇧↵" at bounding box center [632, 319] width 277 height 28
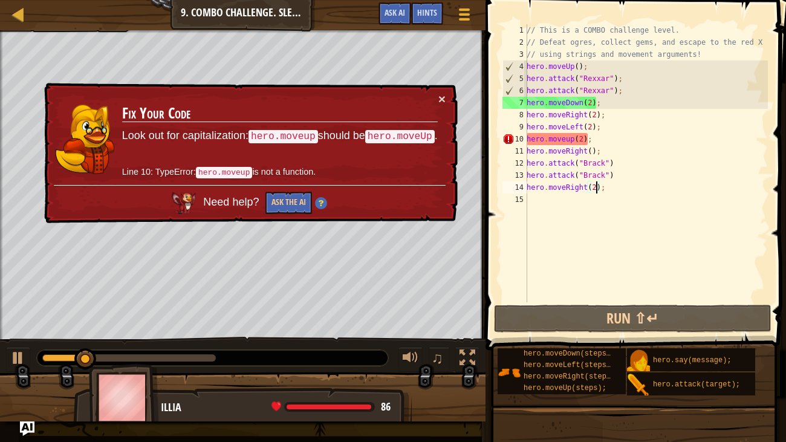
click at [569, 138] on div "// This is a COMBO challenge level. // Defeat ogres, collect gems, and escape t…" at bounding box center [646, 175] width 244 height 302
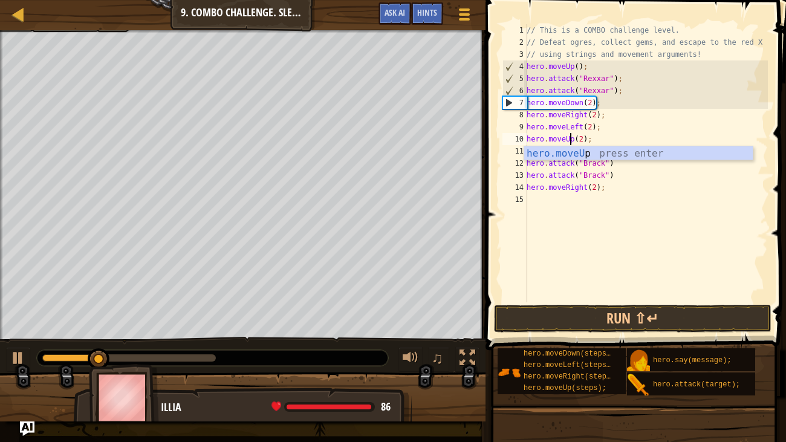
scroll to position [5, 4]
type textarea "hero.moveUp(2);"
click at [685, 321] on button "Run ⇧↵" at bounding box center [632, 319] width 277 height 28
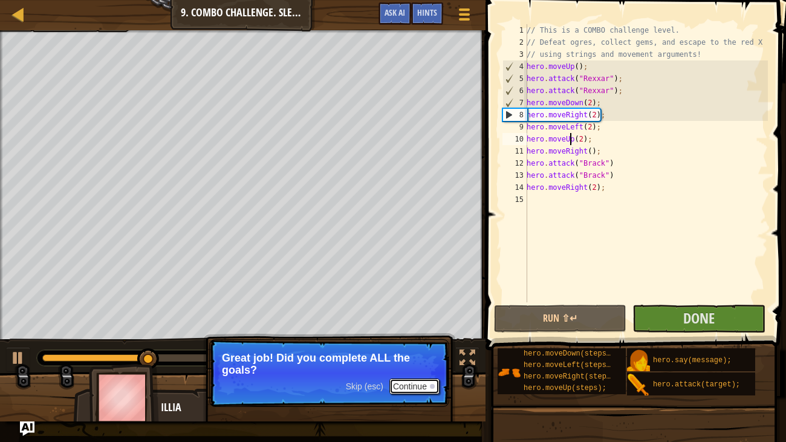
click at [426, 338] on button "Continue" at bounding box center [414, 386] width 50 height 16
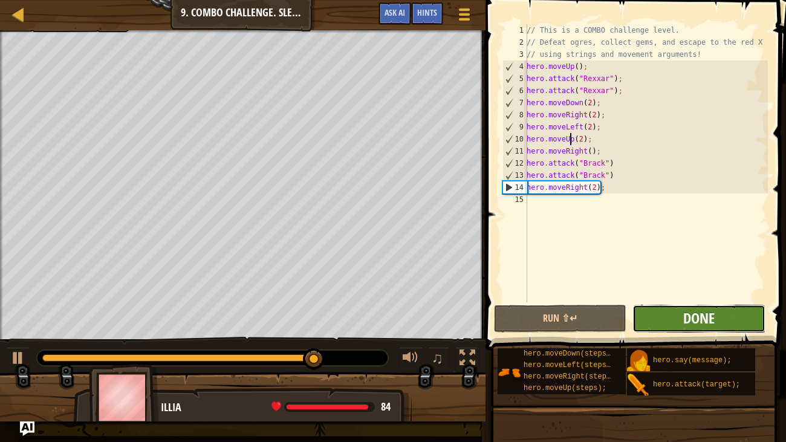
click at [682, 324] on button "Done" at bounding box center [698, 319] width 132 height 28
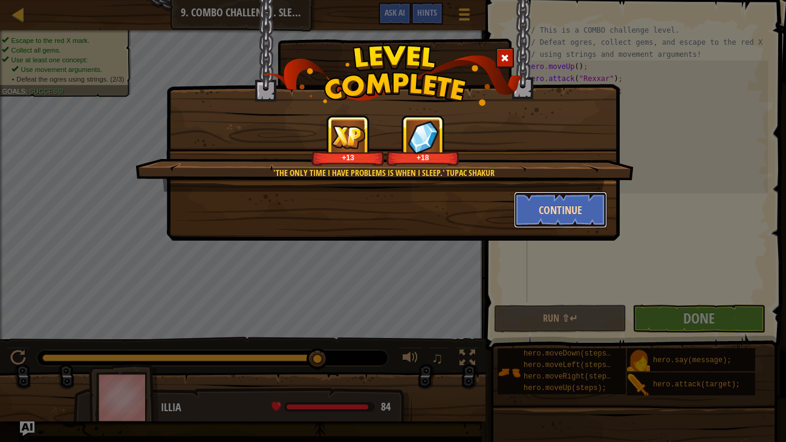
click at [551, 207] on button "Continue" at bounding box center [561, 210] width 94 height 36
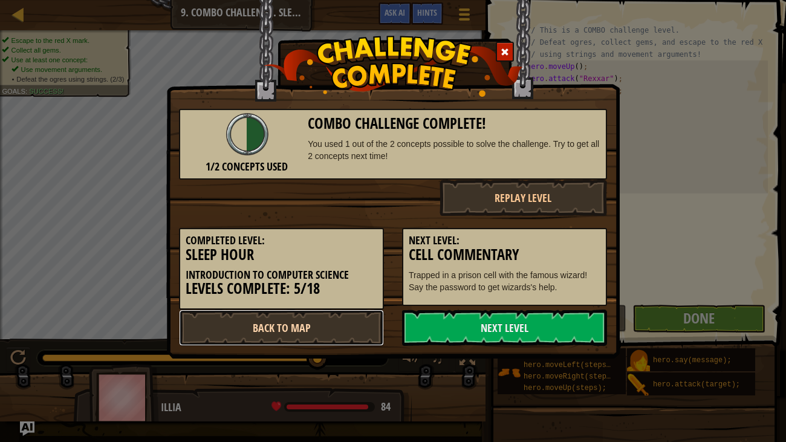
click at [347, 327] on link "Back to Map" at bounding box center [281, 327] width 205 height 36
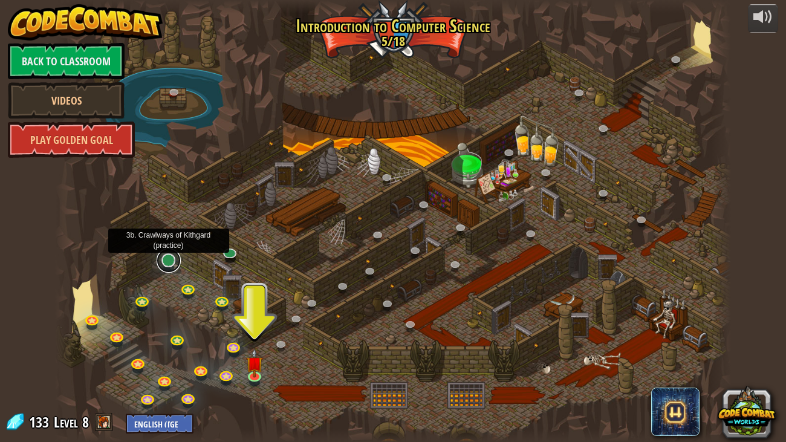
click at [169, 264] on link at bounding box center [169, 260] width 24 height 24
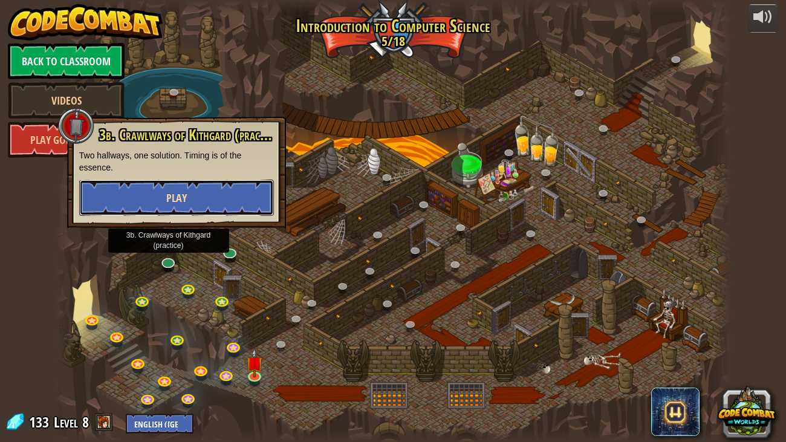
click at [135, 196] on button "Play" at bounding box center [176, 197] width 195 height 36
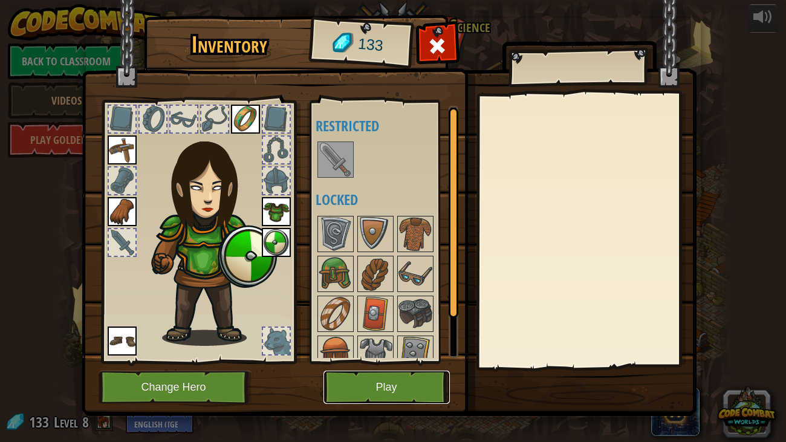
click at [390, 338] on button "Play" at bounding box center [386, 386] width 126 height 33
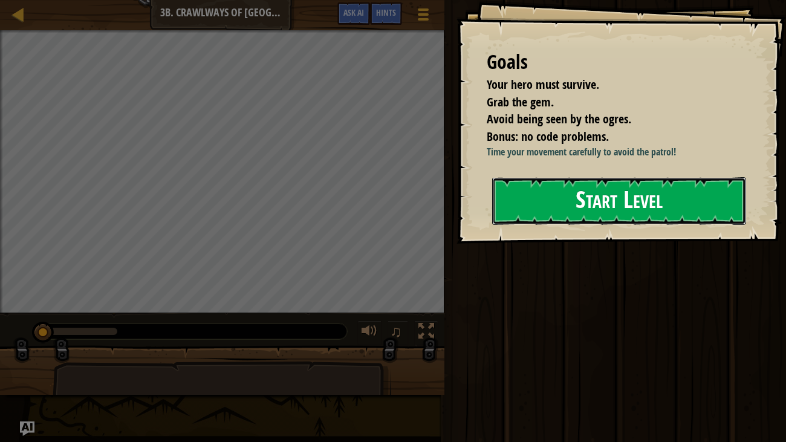
click at [563, 204] on button "Start Level" at bounding box center [619, 201] width 254 height 48
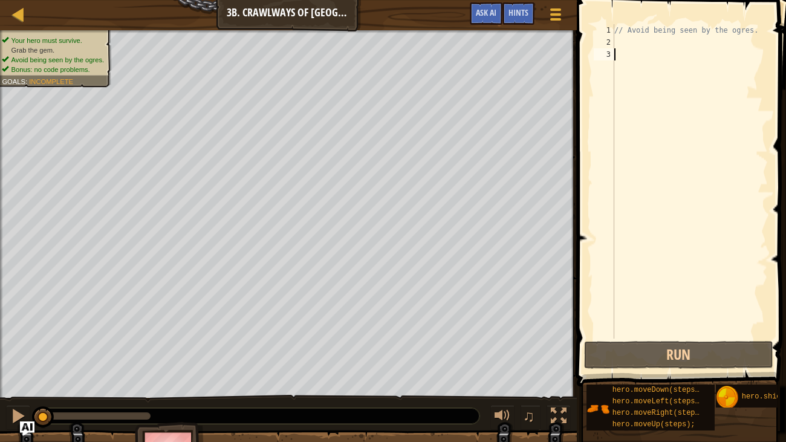
click at [622, 40] on div "// Avoid being seen by the ogres." at bounding box center [690, 193] width 156 height 338
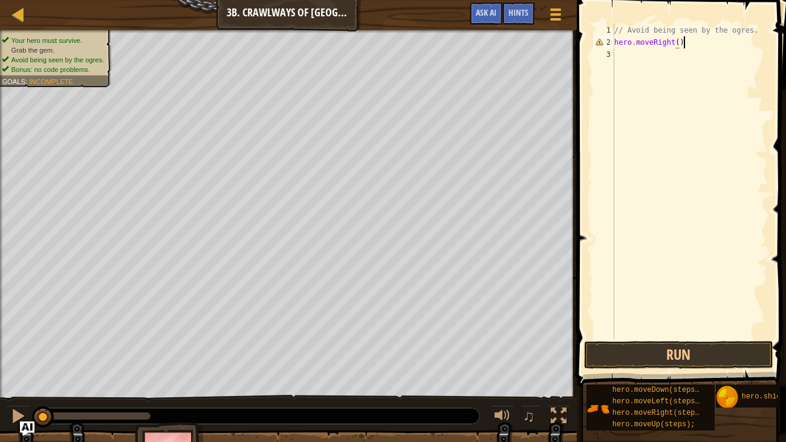
scroll to position [5, 5]
type textarea "hero.moveRight();"
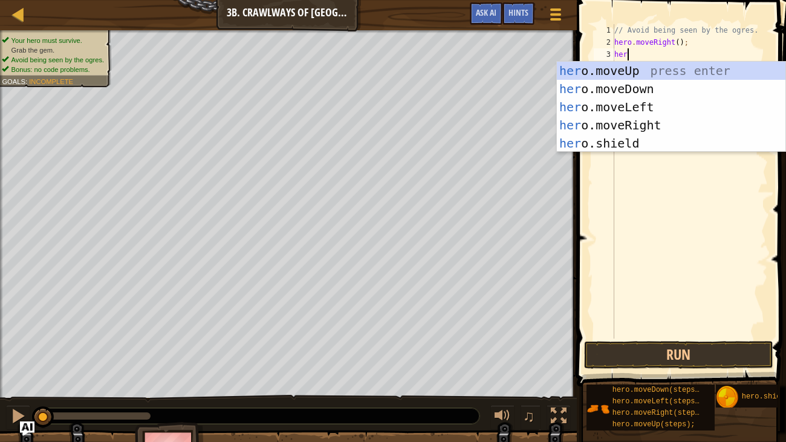
scroll to position [5, 0]
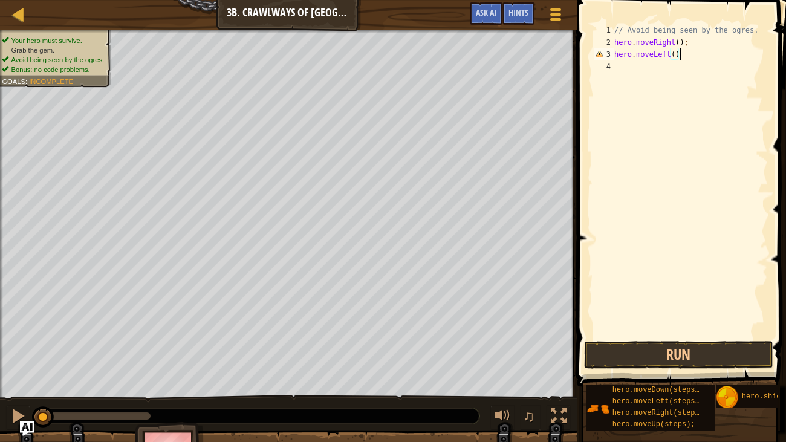
type textarea "hero.moveLeft();"
type textarea "hero.moveRight(2);"
click at [701, 338] on button "Run" at bounding box center [678, 355] width 189 height 28
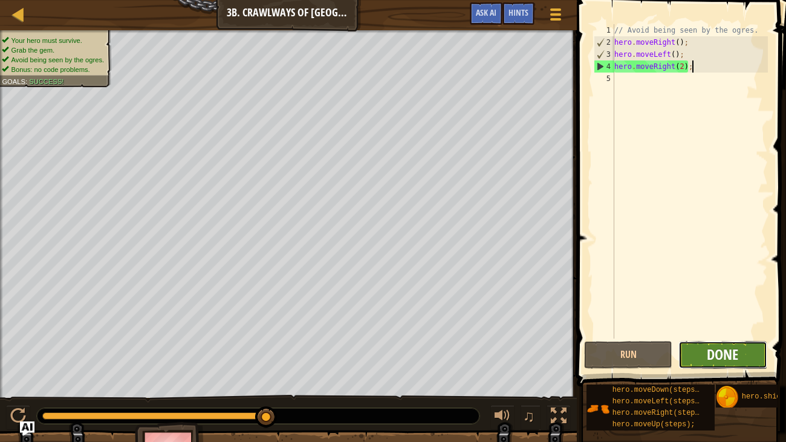
click at [730, 338] on span "Done" at bounding box center [721, 353] width 31 height 19
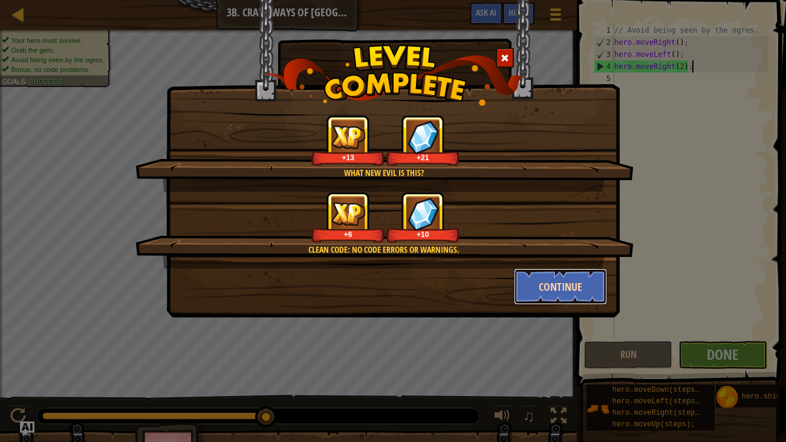
click at [572, 282] on button "Continue" at bounding box center [561, 286] width 94 height 36
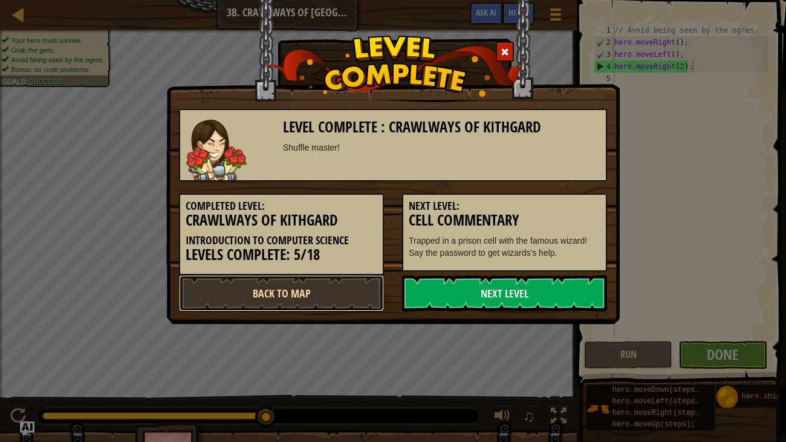
click at [366, 293] on link "Back to Map" at bounding box center [281, 293] width 205 height 36
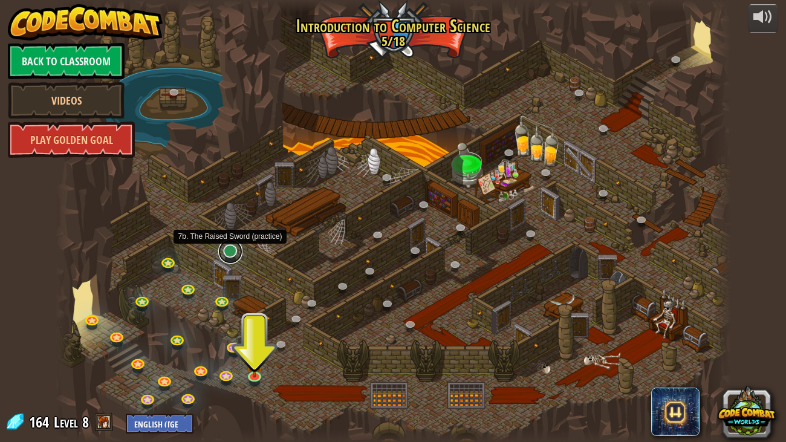
click at [233, 254] on link at bounding box center [230, 251] width 24 height 24
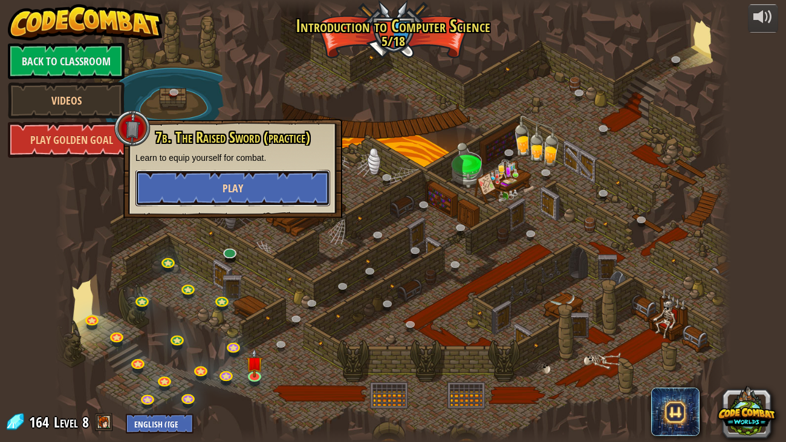
click at [198, 184] on button "Play" at bounding box center [232, 188] width 195 height 36
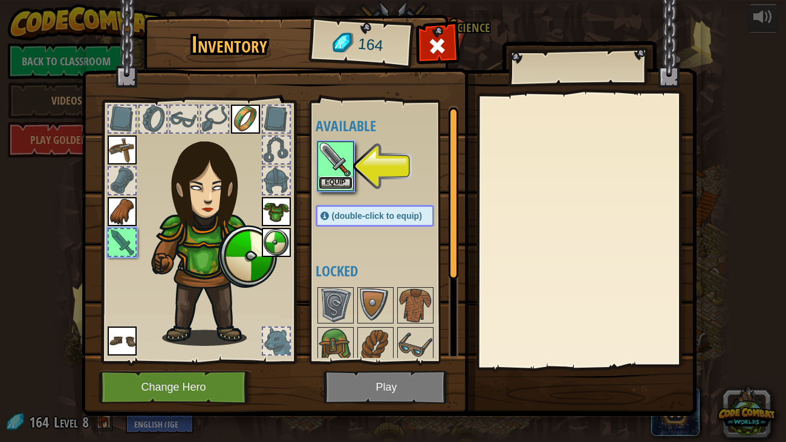
click at [321, 183] on button "Equip" at bounding box center [335, 182] width 34 height 13
click at [321, 328] on img at bounding box center [335, 345] width 34 height 34
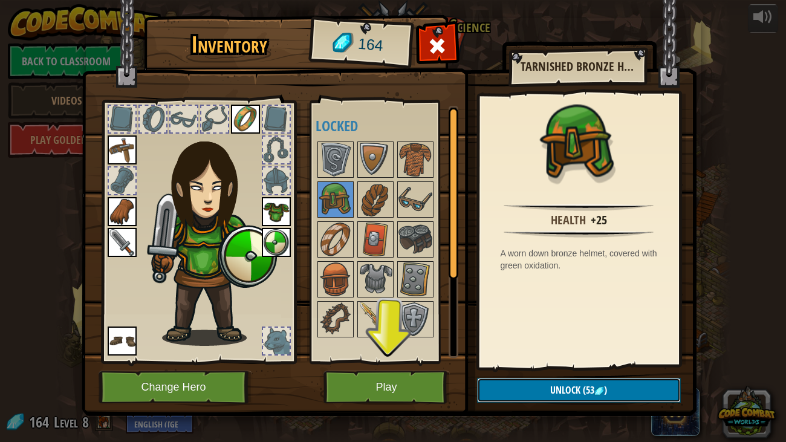
click at [536, 338] on button "Unlock (53 )" at bounding box center [579, 390] width 204 height 25
click at [535, 338] on button "Confirm" at bounding box center [579, 390] width 204 height 25
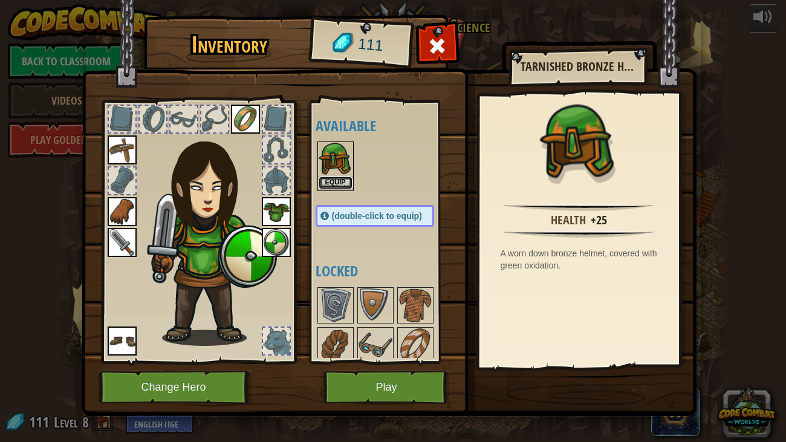
click at [331, 179] on button "Equip" at bounding box center [335, 182] width 34 height 13
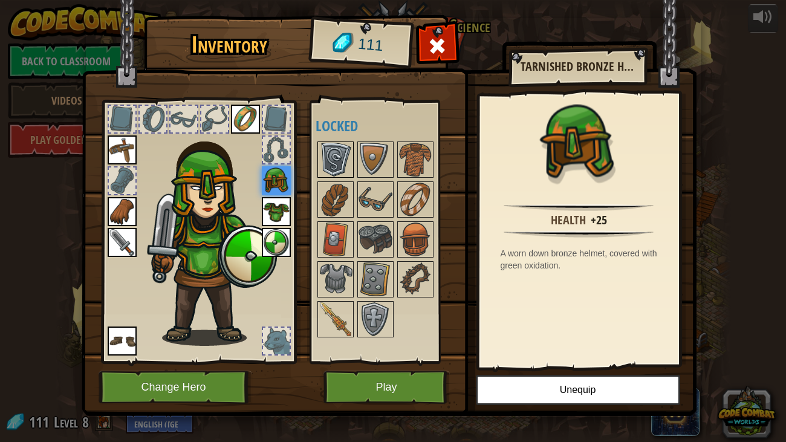
click at [332, 175] on img at bounding box center [335, 160] width 34 height 34
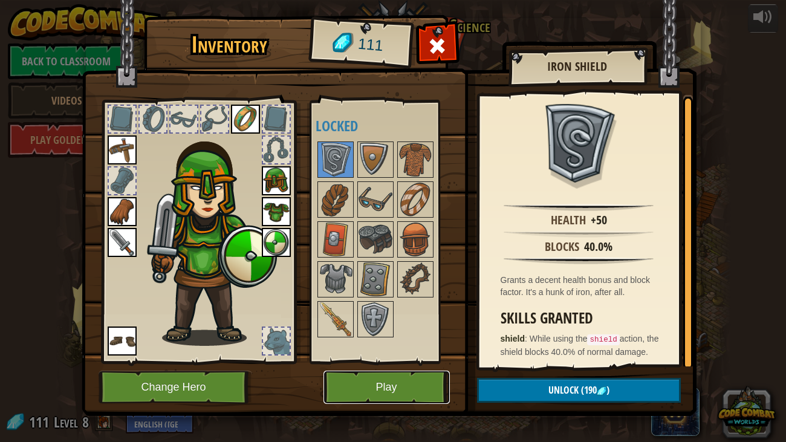
click at [428, 338] on button "Play" at bounding box center [386, 386] width 126 height 33
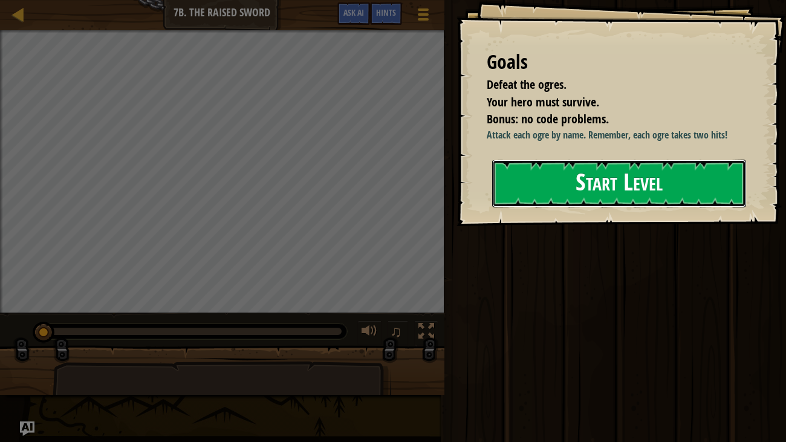
click at [566, 196] on button "Start Level" at bounding box center [619, 184] width 254 height 48
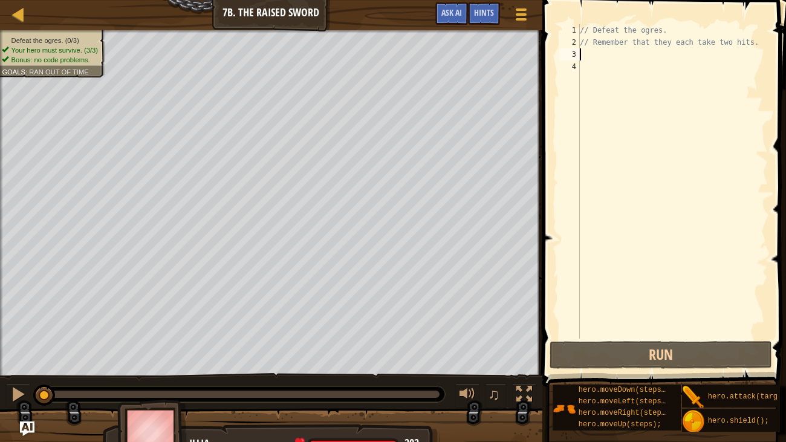
click at [606, 51] on div "// Defeat the ogres. // Remember that they each take two hits." at bounding box center [672, 193] width 190 height 338
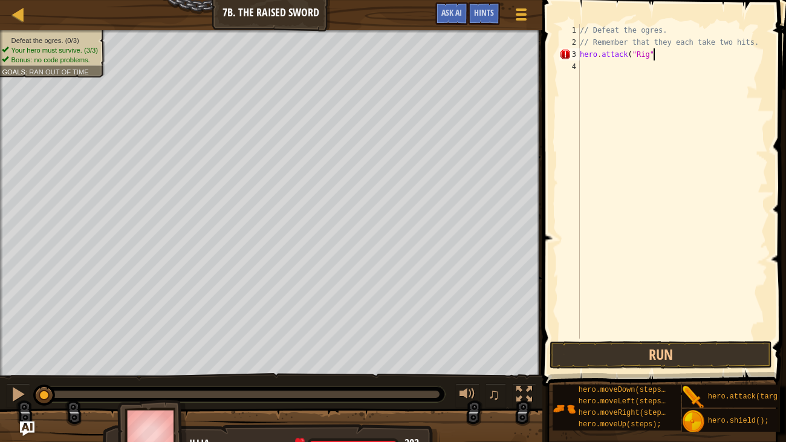
scroll to position [5, 5]
type textarea "hero.attack("Rig")"
drag, startPoint x: 667, startPoint y: 53, endPoint x: 565, endPoint y: 59, distance: 102.3
click at [565, 59] on div "hero.attack("Rig") 1 2 3 4 // Defeat the ogres. // Remember that they each take…" at bounding box center [662, 181] width 211 height 314
click at [598, 62] on div "// Defeat the ogres. // Remember that they each take two hits. hero . attack ( …" at bounding box center [672, 193] width 190 height 338
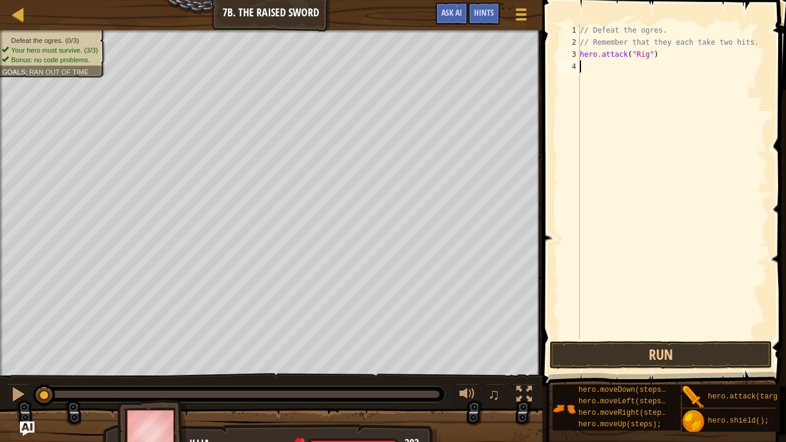
scroll to position [5, 0]
type textarea "hero.attack("Rig")"
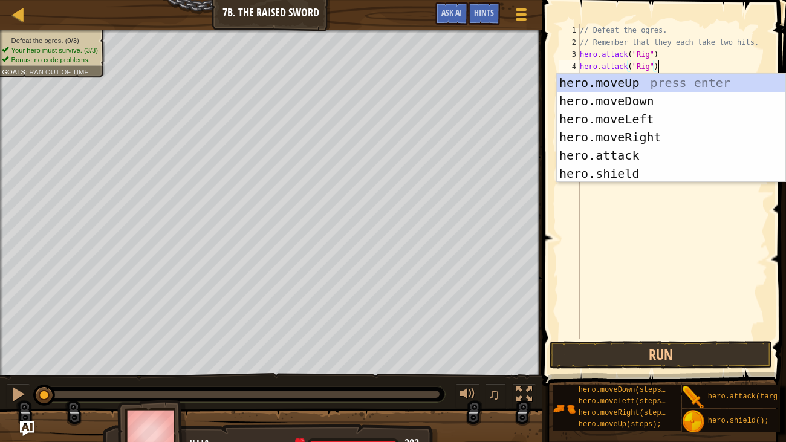
click at [687, 66] on div "// Defeat the ogres. // Remember that they each take two hits. hero . attack ( …" at bounding box center [672, 193] width 190 height 338
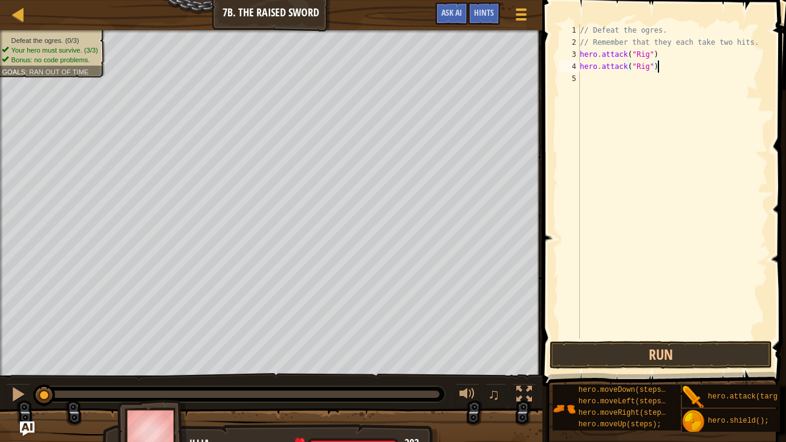
scroll to position [5, 5]
click at [657, 50] on div "// Defeat the ogres. // Remember that they each take two hits. hero . attack ( …" at bounding box center [672, 193] width 190 height 338
type textarea "hero.attack("Rig");"
click at [590, 79] on div "// Defeat the ogres. // Remember that they each take two hits. hero . attack ( …" at bounding box center [672, 193] width 190 height 338
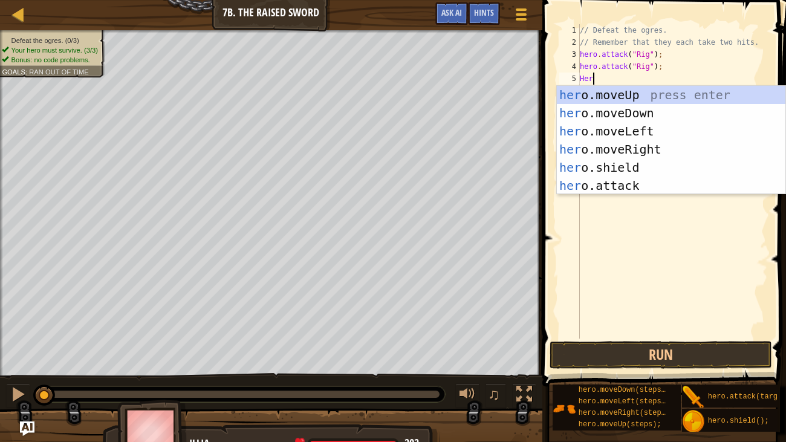
scroll to position [5, 0]
type textarea "H"
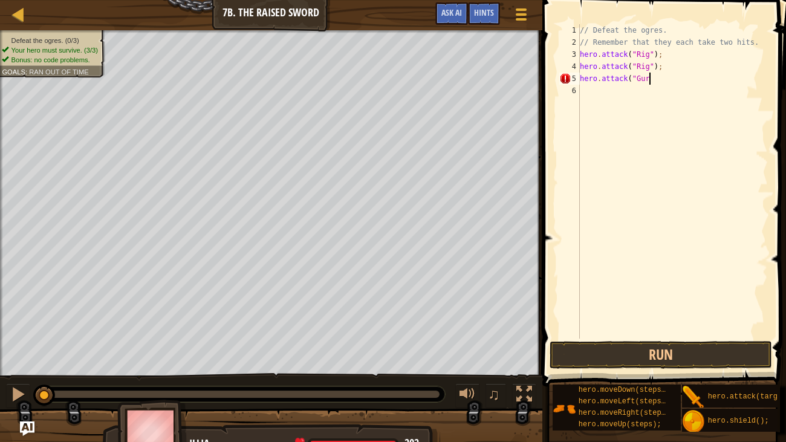
scroll to position [5, 5]
type textarea "hero.attack("Gurt");"
drag, startPoint x: 673, startPoint y: 79, endPoint x: 581, endPoint y: 81, distance: 91.3
click at [581, 81] on div "// Defeat the ogres. // Remember that they each take two hits. hero . attack ( …" at bounding box center [672, 193] width 190 height 338
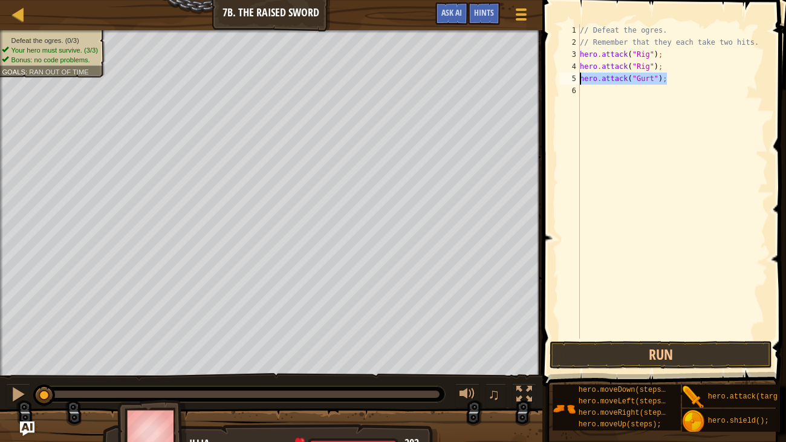
click at [586, 90] on div "// Defeat the ogres. // Remember that they each take two hits. hero . attack ( …" at bounding box center [672, 193] width 190 height 338
type textarea "hero.attack("Gurt");"
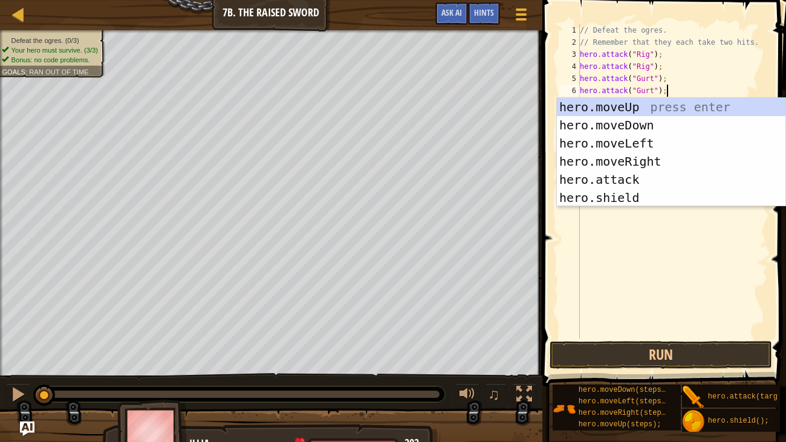
click at [690, 94] on div "// Defeat the ogres. // Remember that they each take two hits. hero . attack ( …" at bounding box center [672, 193] width 190 height 338
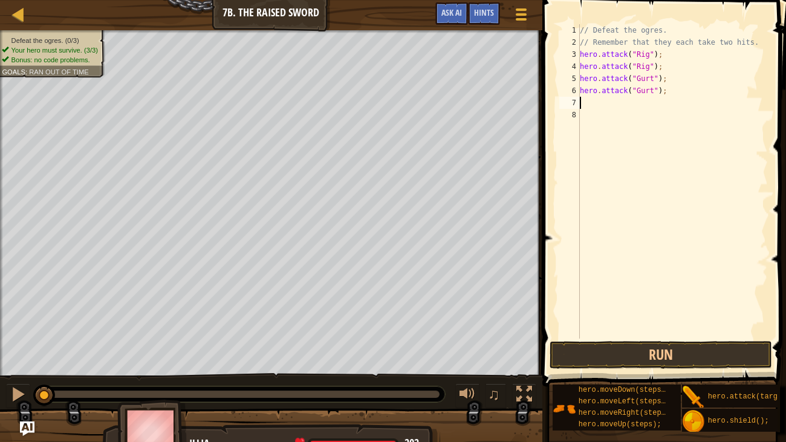
type textarea "H"
type textarea "hero.attack("Ack");"
drag, startPoint x: 670, startPoint y: 104, endPoint x: 544, endPoint y: 106, distance: 125.7
click at [544, 106] on div "hero.attack("Ack"); 1 2 3 4 5 6 7 8 // Defeat the ogres. // Remember that they …" at bounding box center [661, 217] width 247 height 422
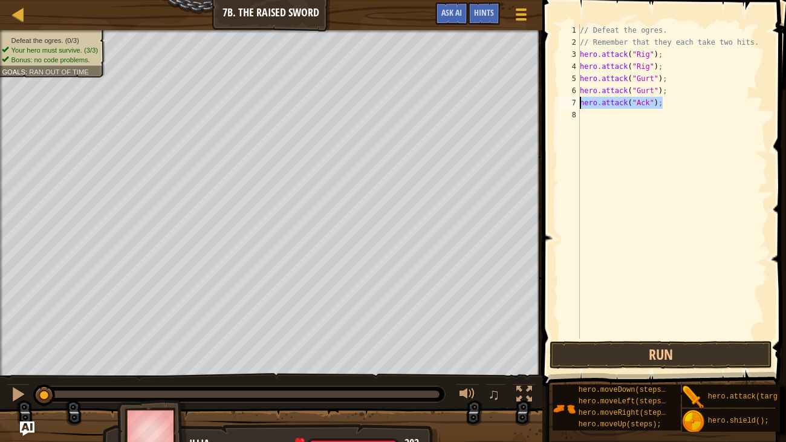
click at [618, 121] on div "// Defeat the ogres. // Remember that they each take two hits. hero . attack ( …" at bounding box center [672, 193] width 190 height 338
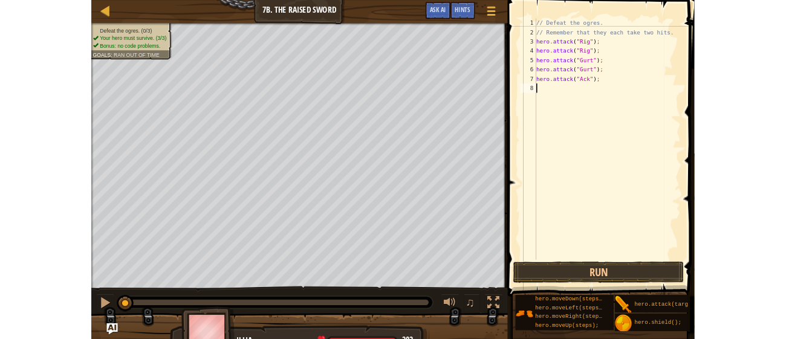
scroll to position [5, 0]
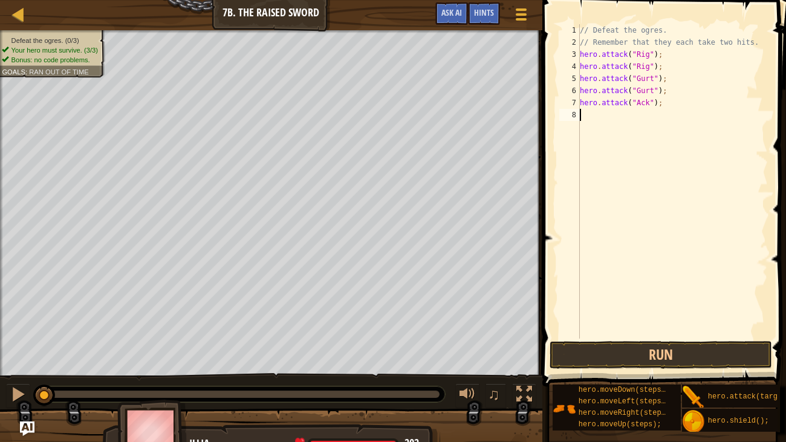
type textarea "hero.attack("Ack");"
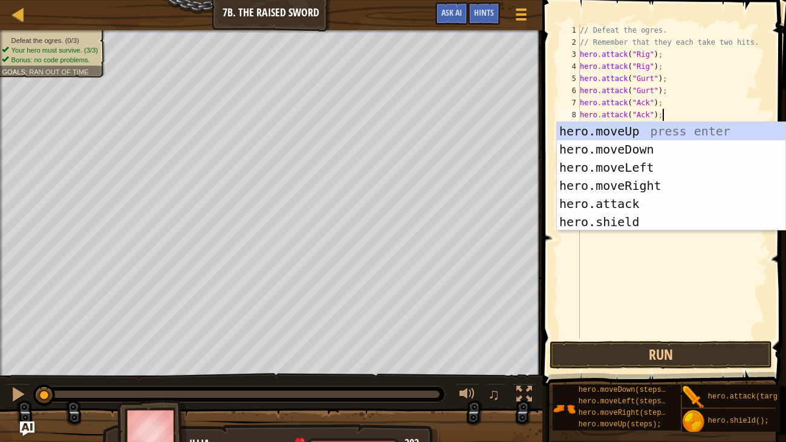
click at [686, 276] on div "// Defeat the ogres. // Remember that they each take two hits. hero . attack ( …" at bounding box center [672, 193] width 190 height 338
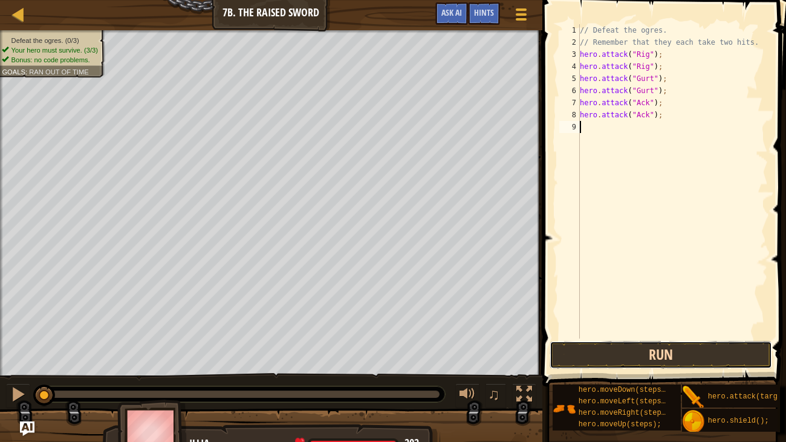
click at [675, 338] on button "Run" at bounding box center [660, 355] width 222 height 28
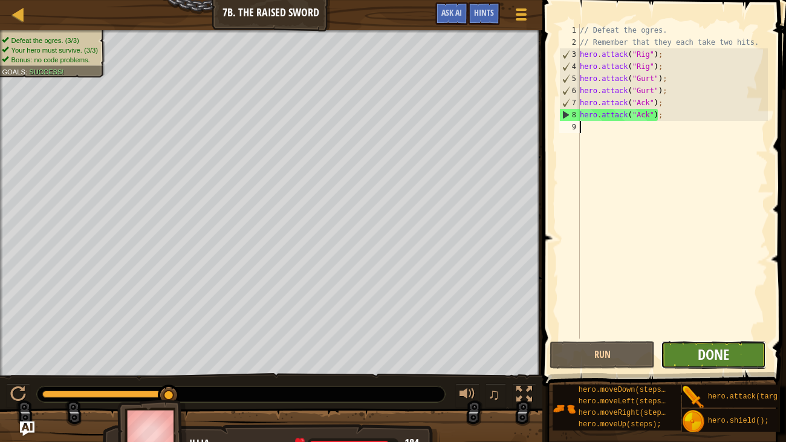
click at [707, 338] on span "Done" at bounding box center [712, 353] width 31 height 19
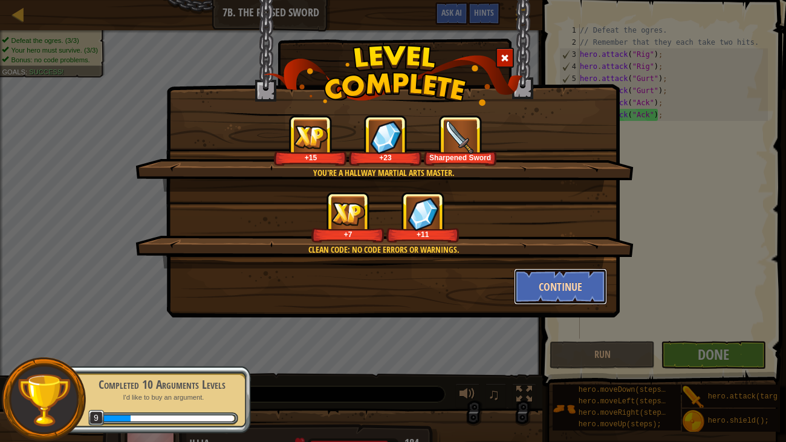
click at [554, 285] on button "Continue" at bounding box center [561, 286] width 94 height 36
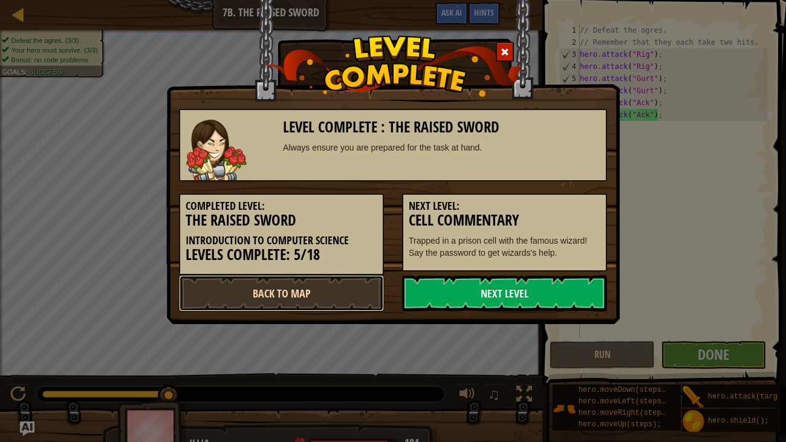
click at [318, 286] on link "Back to Map" at bounding box center [281, 293] width 205 height 36
